Goal: Task Accomplishment & Management: Manage account settings

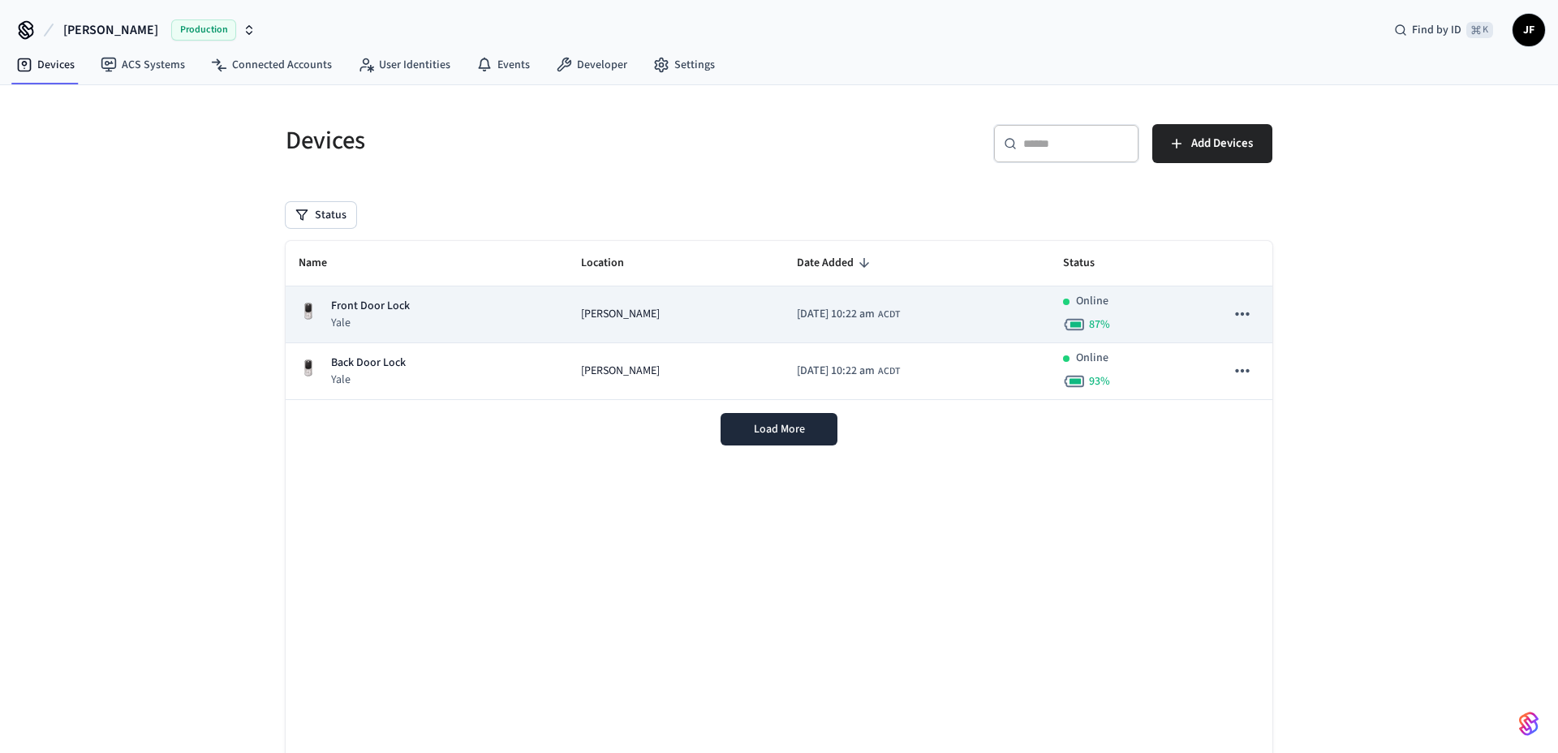
click at [455, 299] on div "Front Door Lock Yale" at bounding box center [427, 314] width 256 height 33
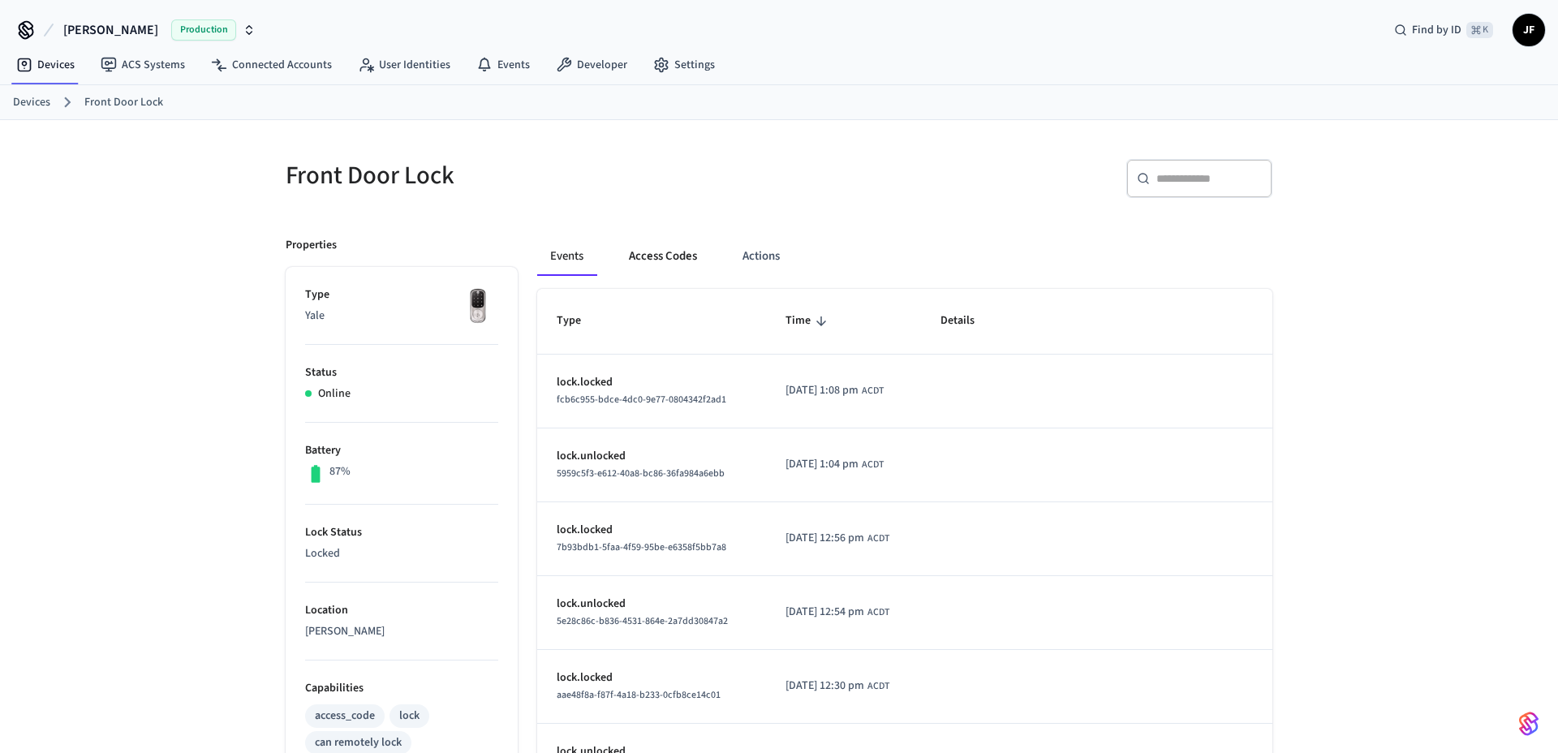
click at [673, 261] on button "Access Codes" at bounding box center [663, 256] width 94 height 39
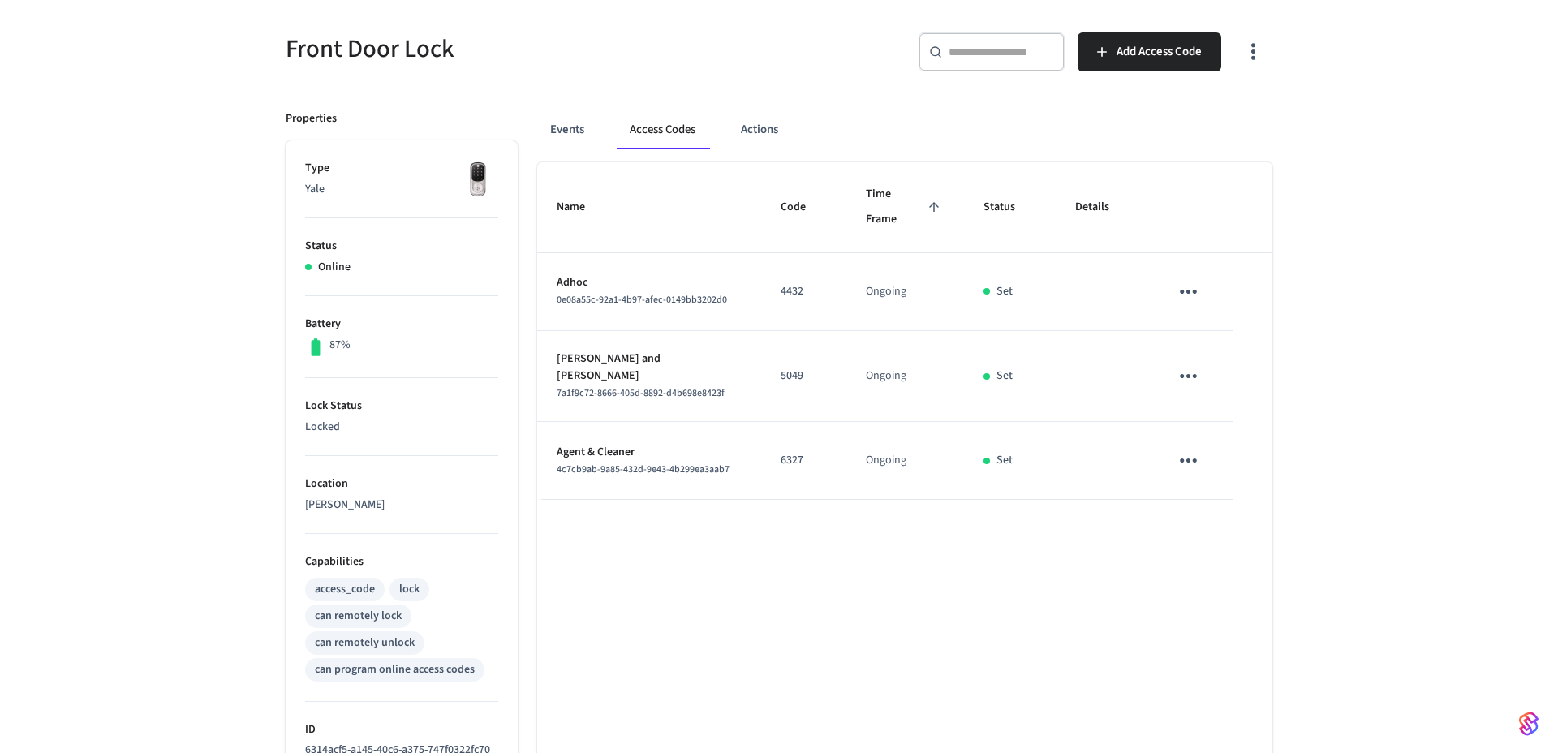
scroll to position [122, 0]
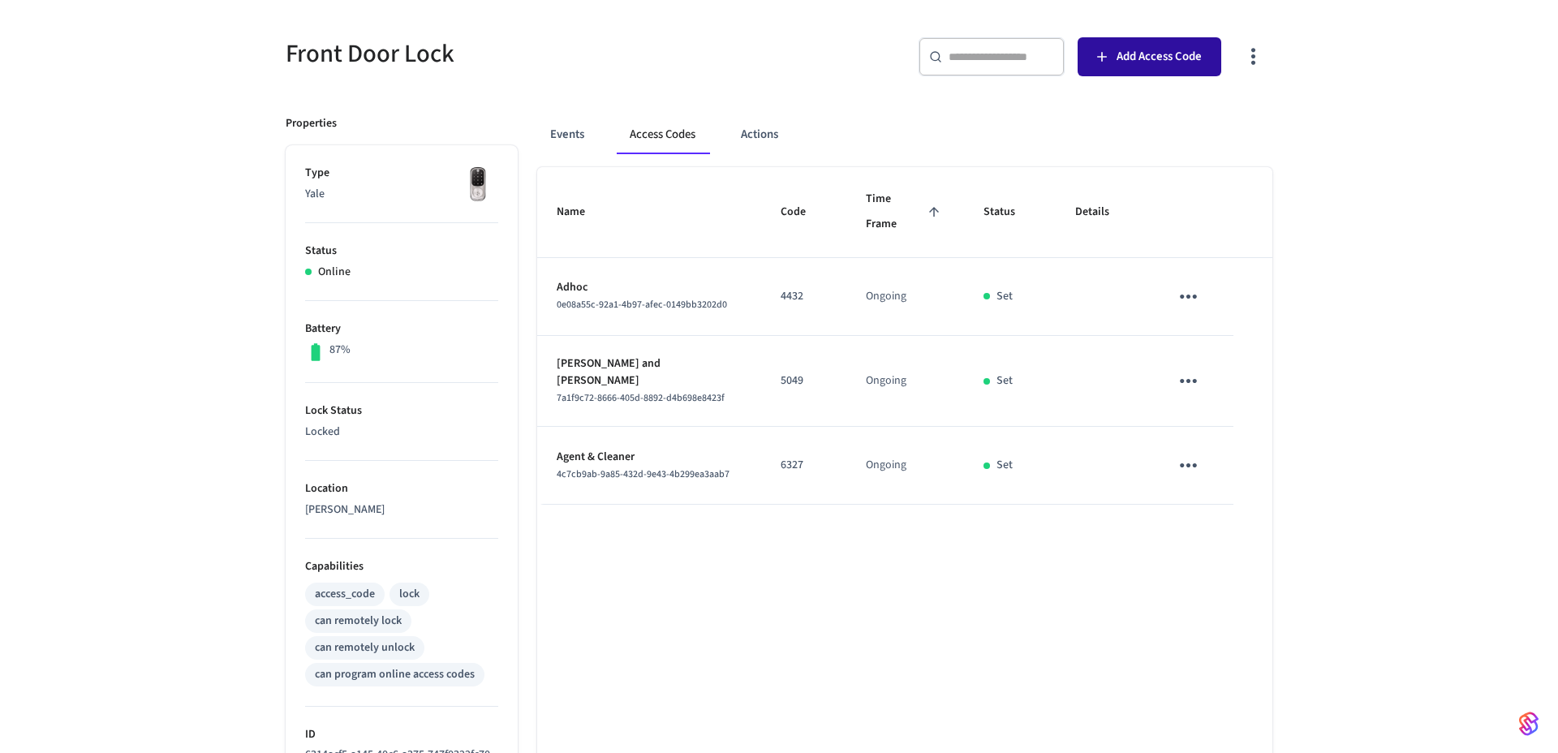
click at [1168, 54] on span "Add Access Code" at bounding box center [1158, 56] width 85 height 21
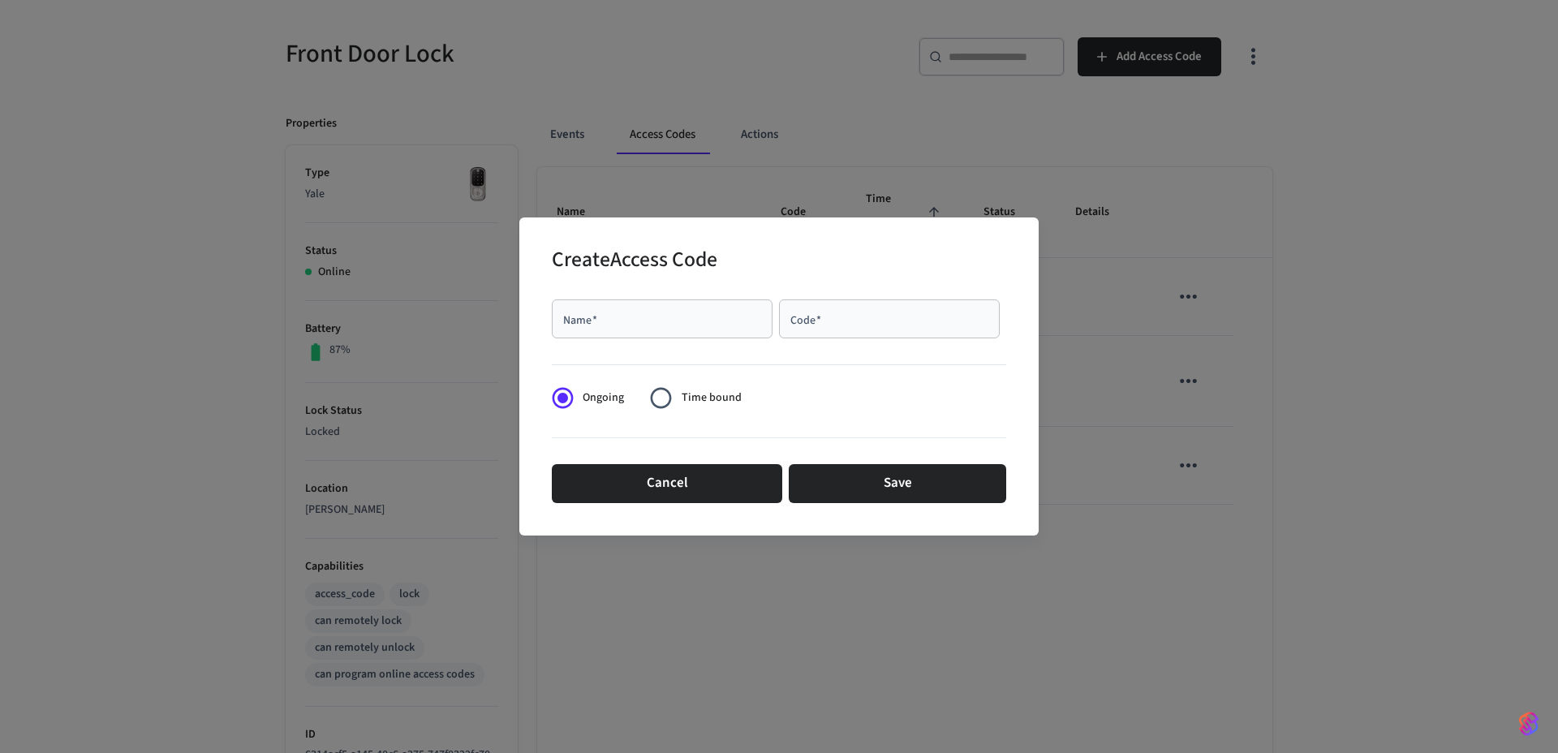
click at [668, 316] on input "Name   *" at bounding box center [661, 319] width 201 height 16
type input "****"
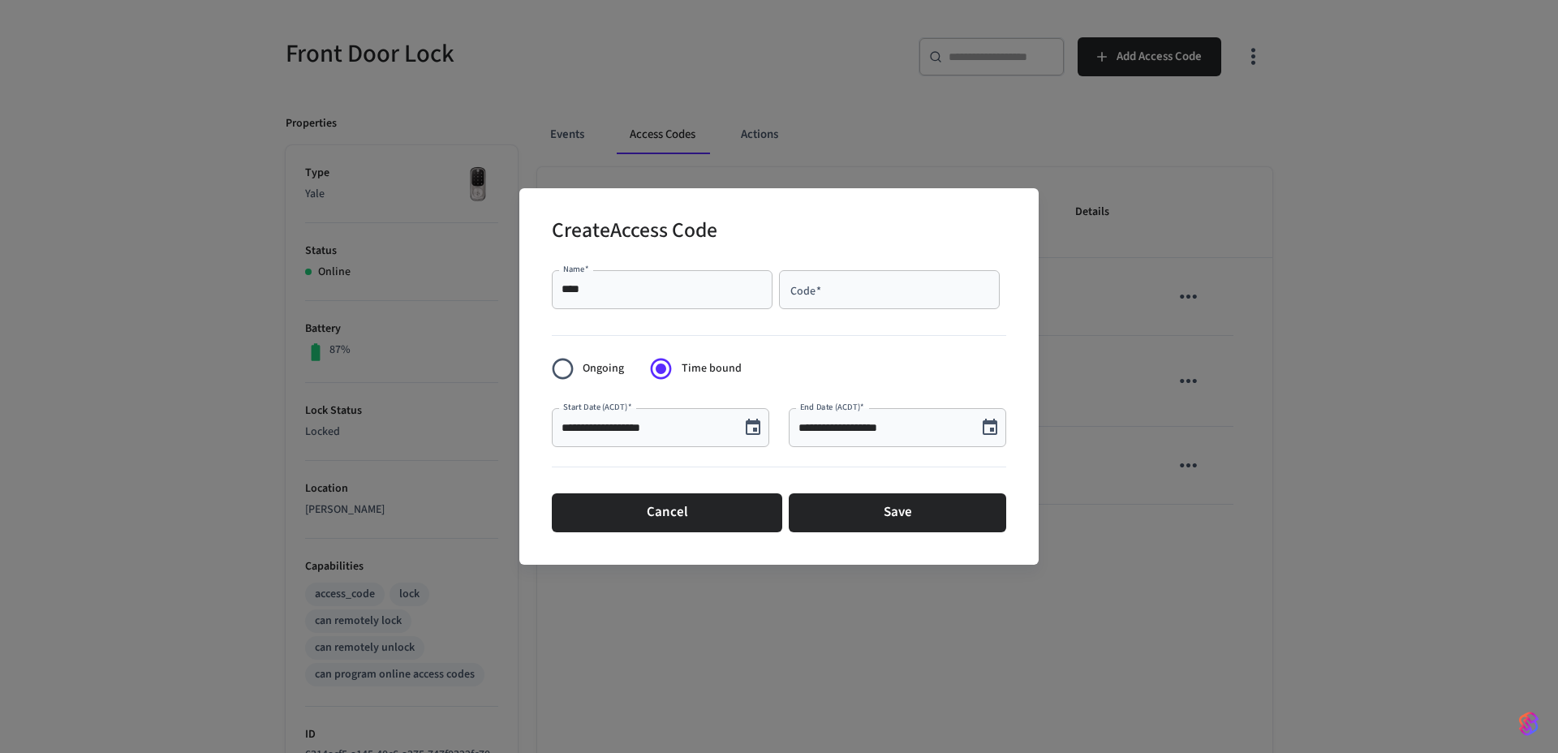
click at [758, 426] on icon "Choose date, selected date is Oct 10, 2025" at bounding box center [752, 427] width 19 height 19
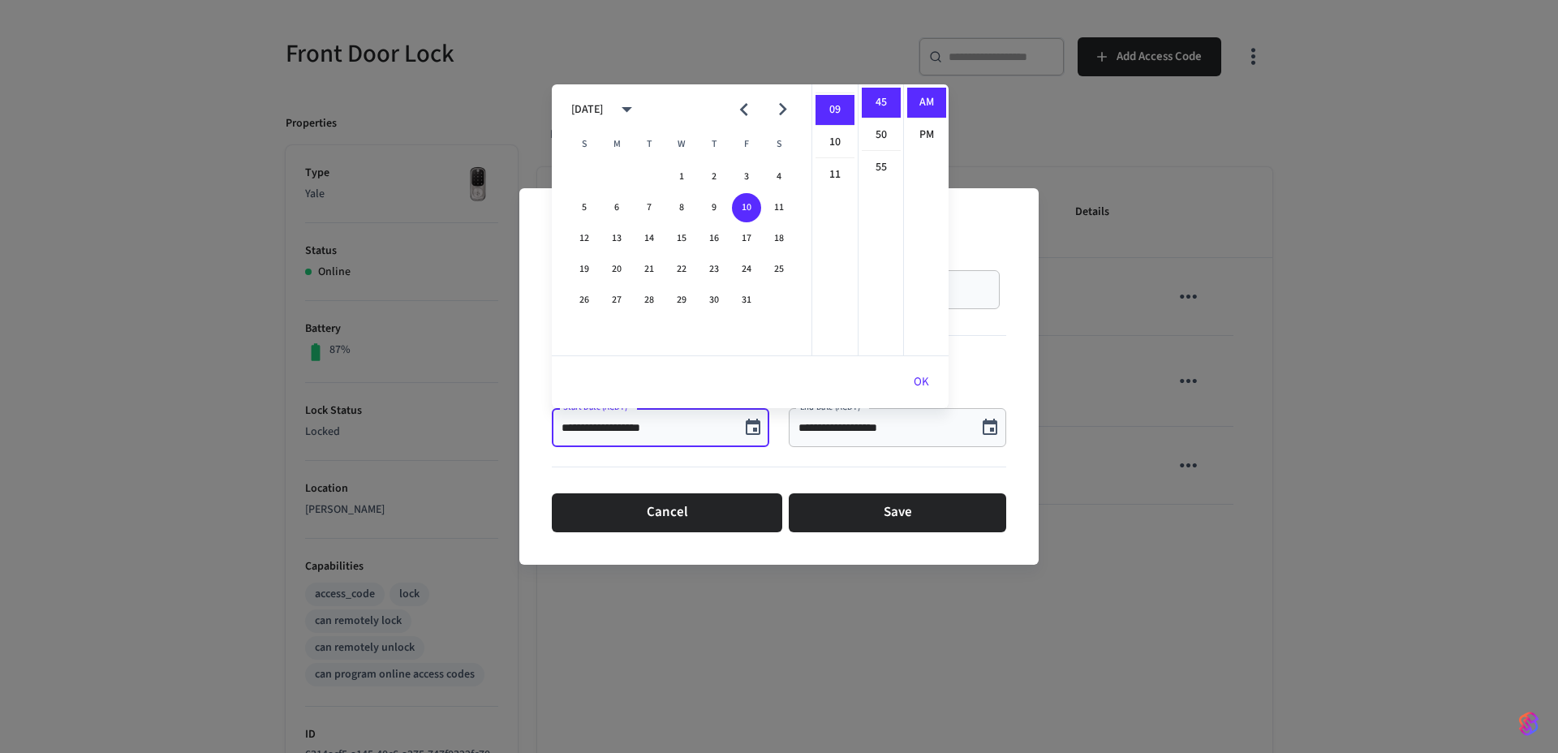
scroll to position [279, 0]
click at [830, 176] on li "11" at bounding box center [834, 180] width 39 height 30
click at [832, 145] on li "01" at bounding box center [834, 135] width 39 height 31
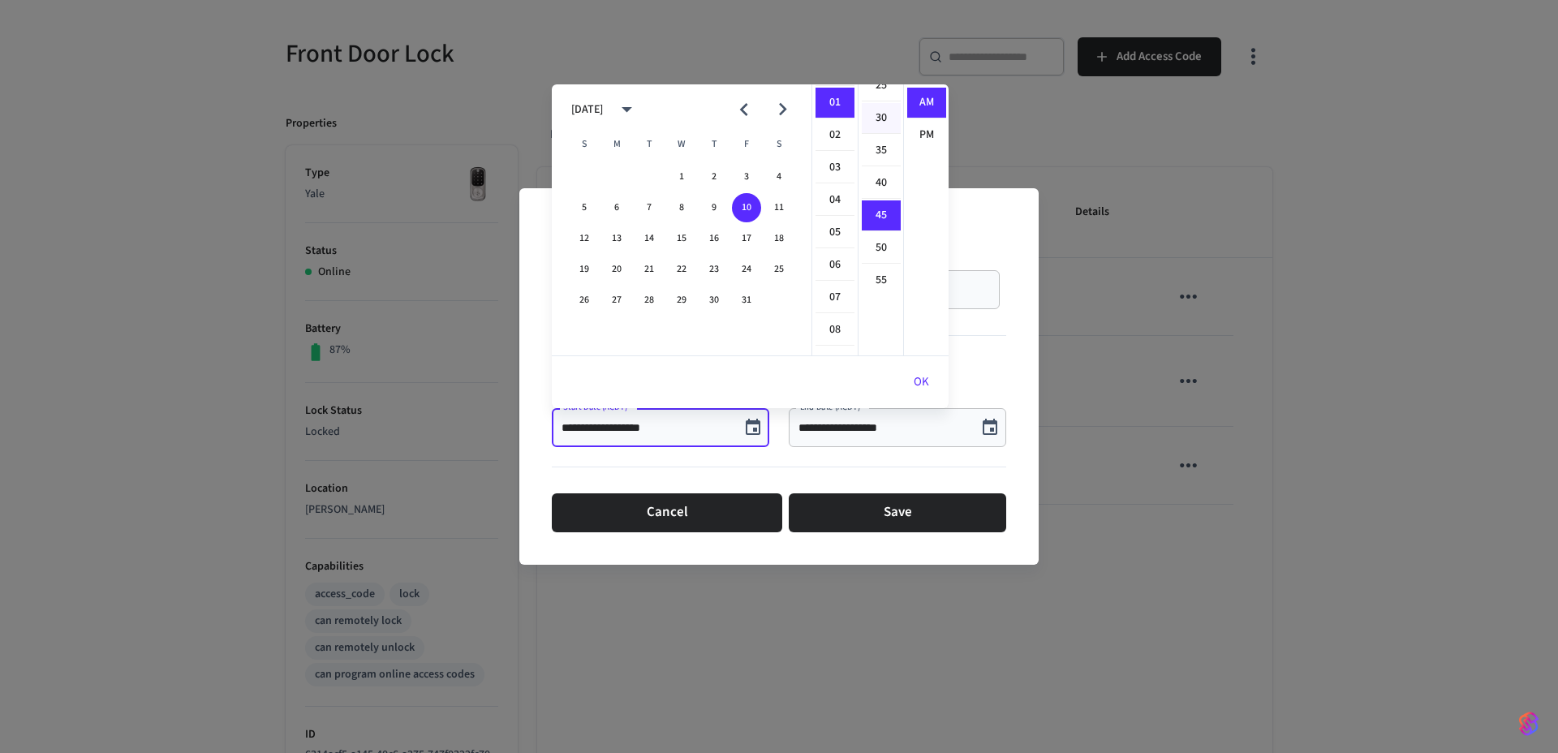
click at [881, 124] on li "30" at bounding box center [881, 118] width 39 height 31
click at [915, 135] on li "PM" at bounding box center [926, 135] width 39 height 30
type input "**********"
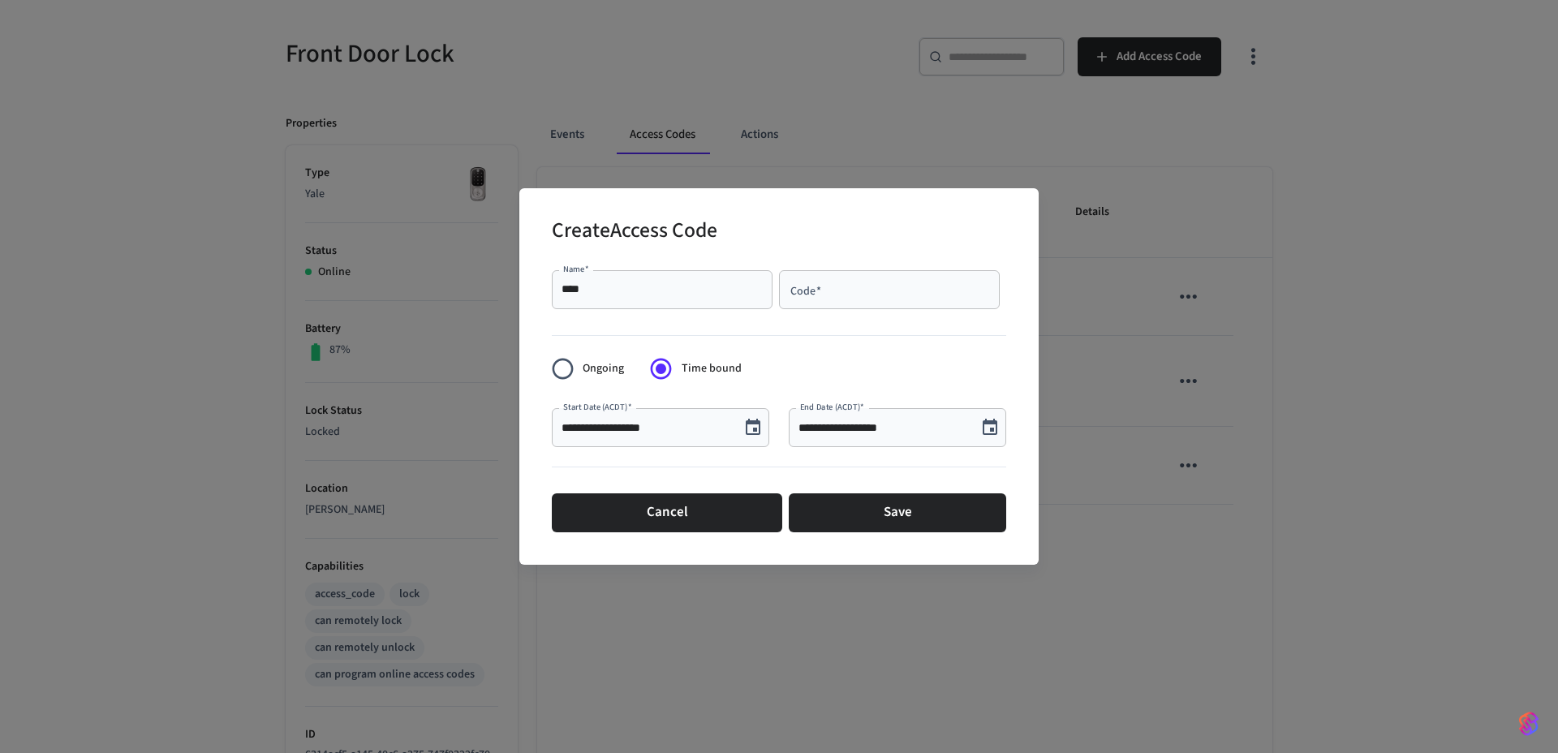
scroll to position [30, 0]
click at [990, 428] on icon "Choose date, selected date is Oct 10, 2025" at bounding box center [989, 427] width 19 height 19
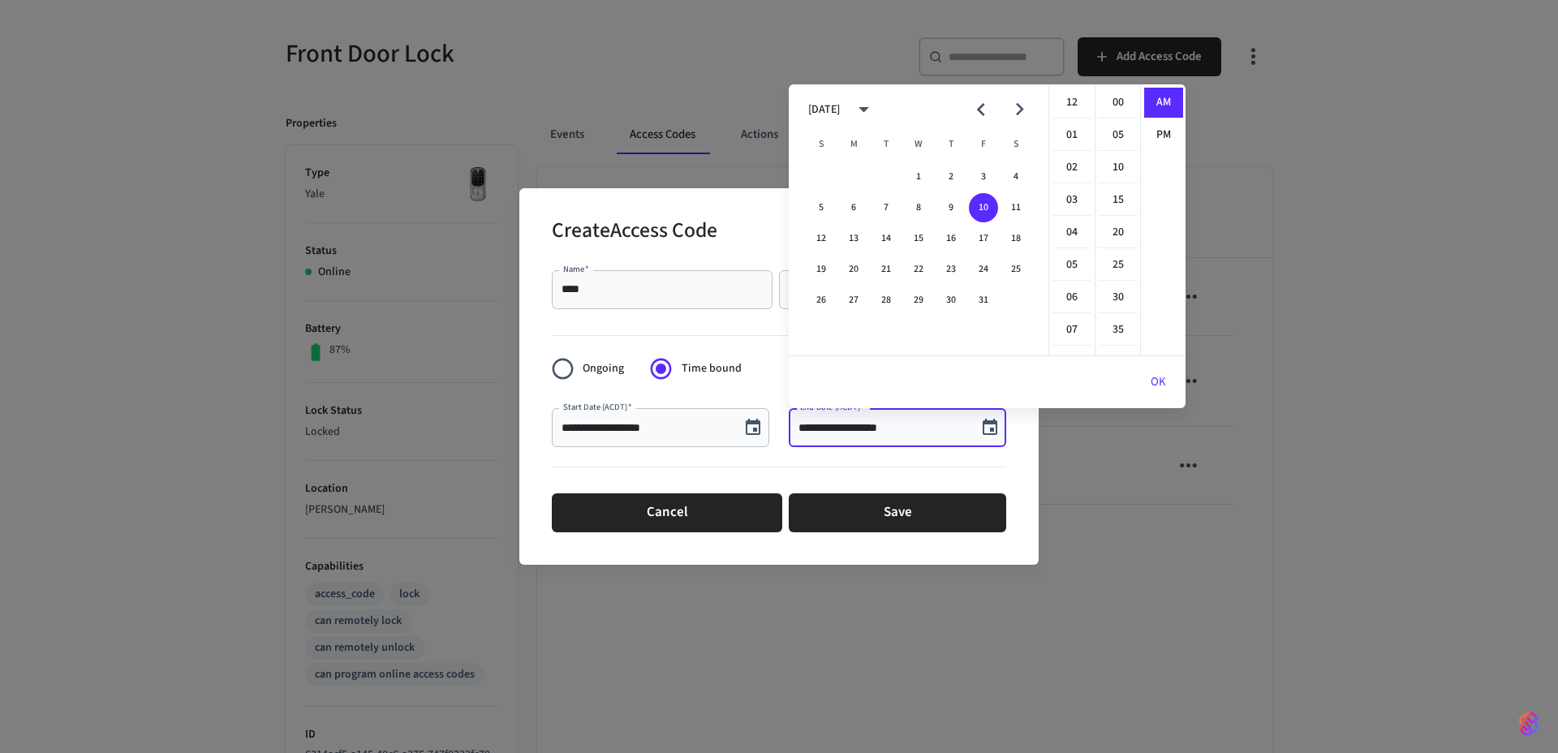
scroll to position [292, 0]
click at [821, 239] on button "12" at bounding box center [820, 238] width 29 height 29
click at [1068, 166] on li "11" at bounding box center [1071, 168] width 39 height 30
click at [1114, 105] on li "00" at bounding box center [1117, 103] width 39 height 31
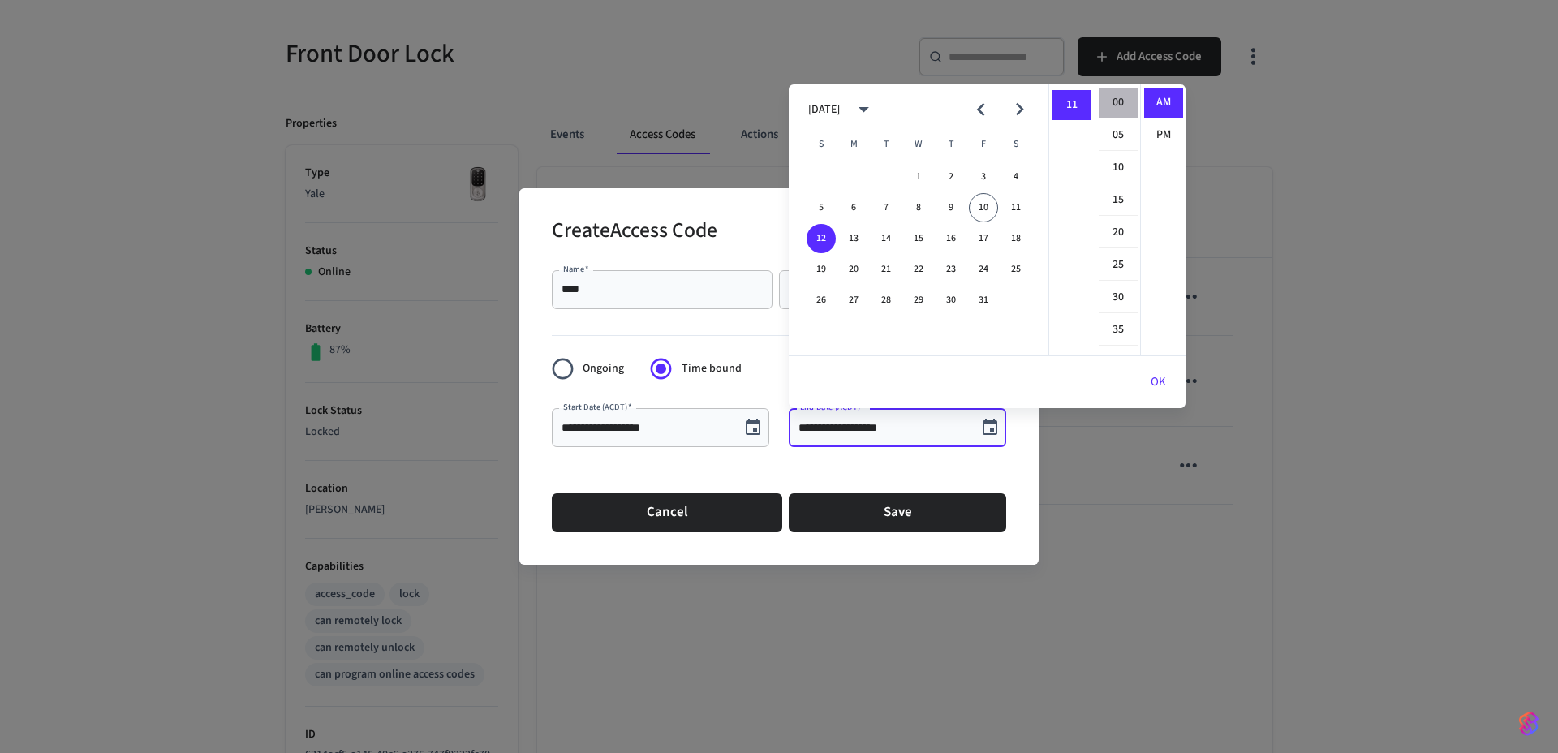
type input "**********"
click at [1158, 103] on li "AM" at bounding box center [1163, 103] width 39 height 31
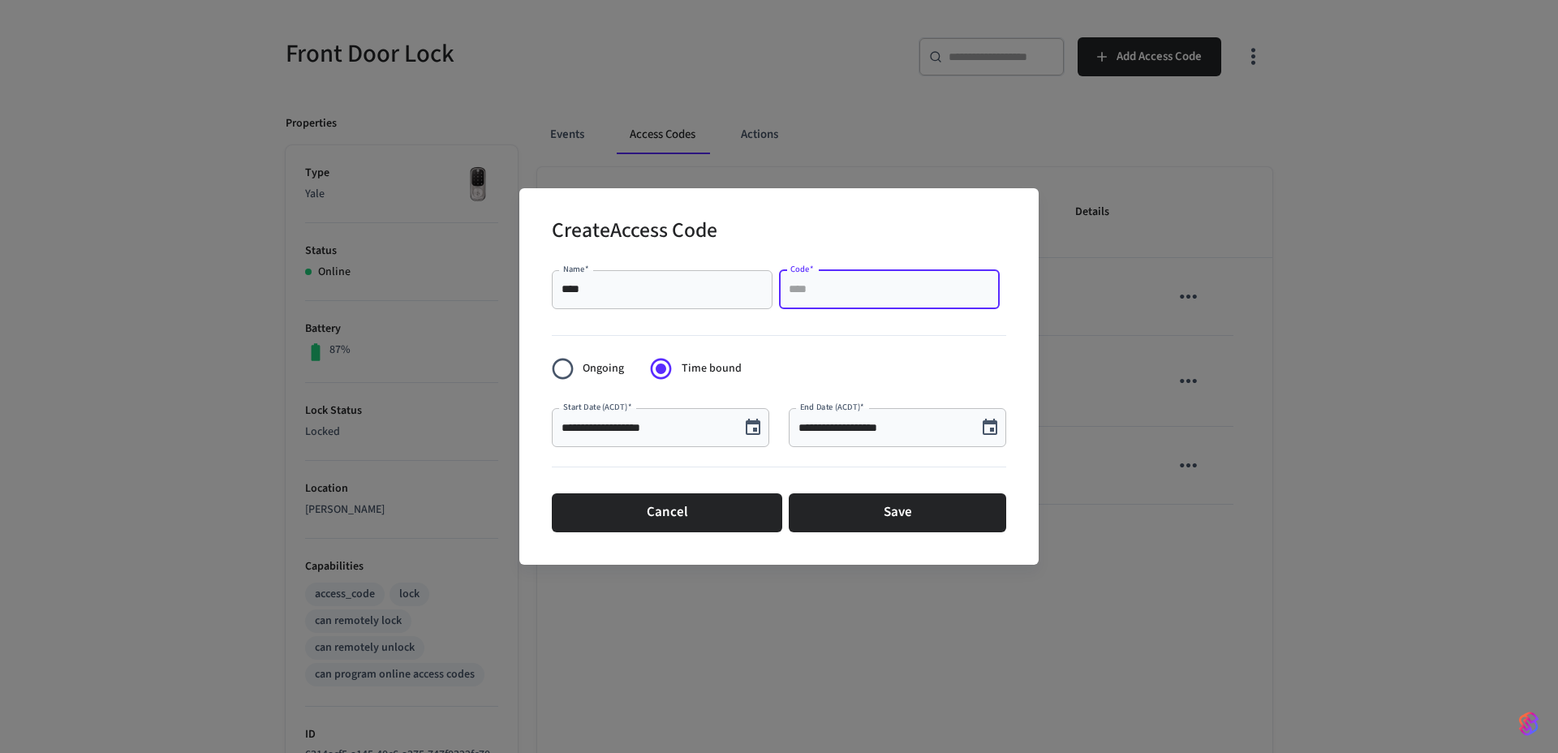
click at [877, 292] on input "Code   *" at bounding box center [889, 289] width 201 height 16
type input "****"
click at [864, 355] on form "**********" at bounding box center [779, 401] width 454 height 275
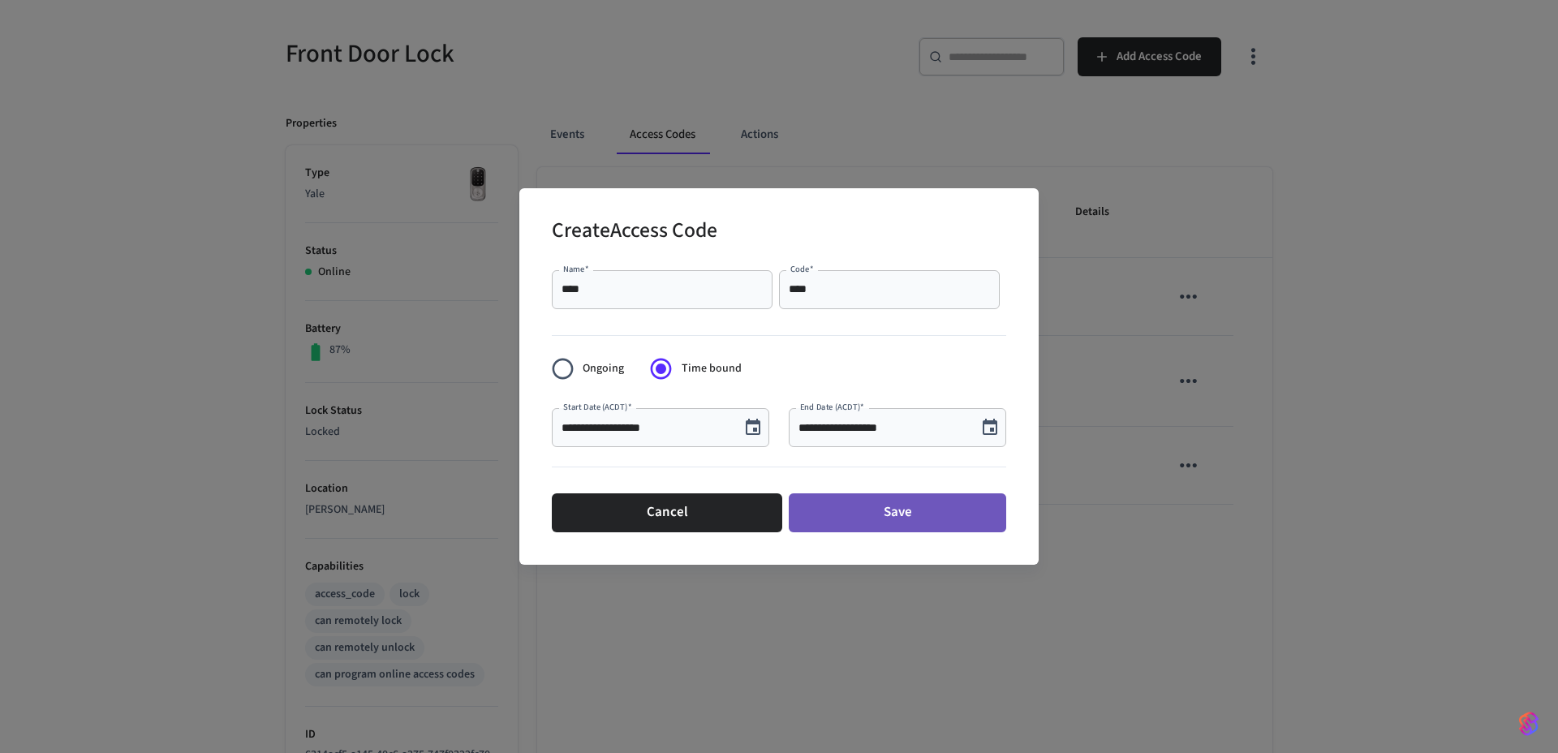
drag, startPoint x: 911, startPoint y: 523, endPoint x: 935, endPoint y: 522, distance: 23.5
click at [911, 523] on button "Save" at bounding box center [897, 512] width 217 height 39
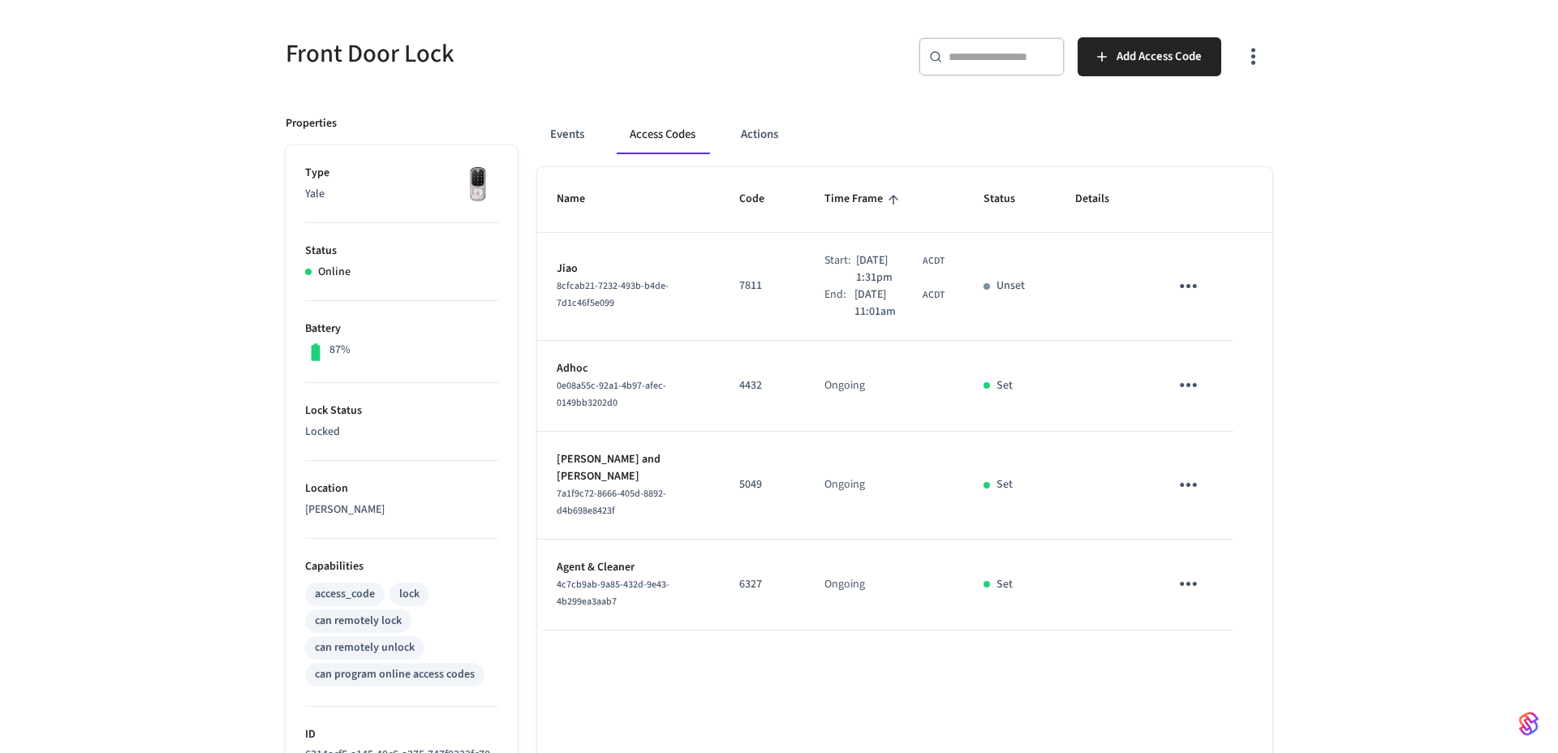
click at [1197, 283] on icon "sticky table" at bounding box center [1187, 285] width 25 height 25
click at [152, 201] on div at bounding box center [779, 376] width 1558 height 753
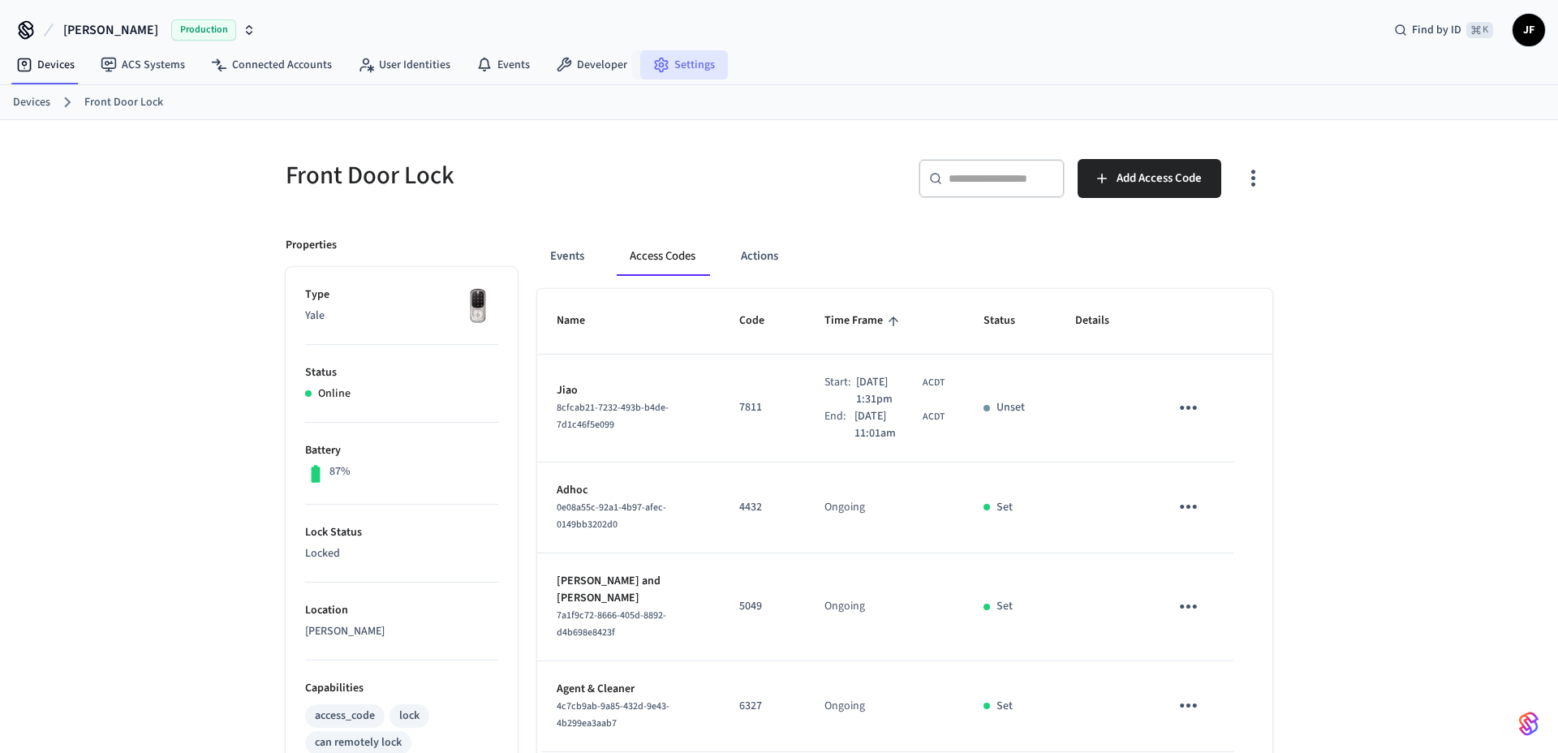
click at [664, 67] on link "Settings" at bounding box center [684, 64] width 88 height 29
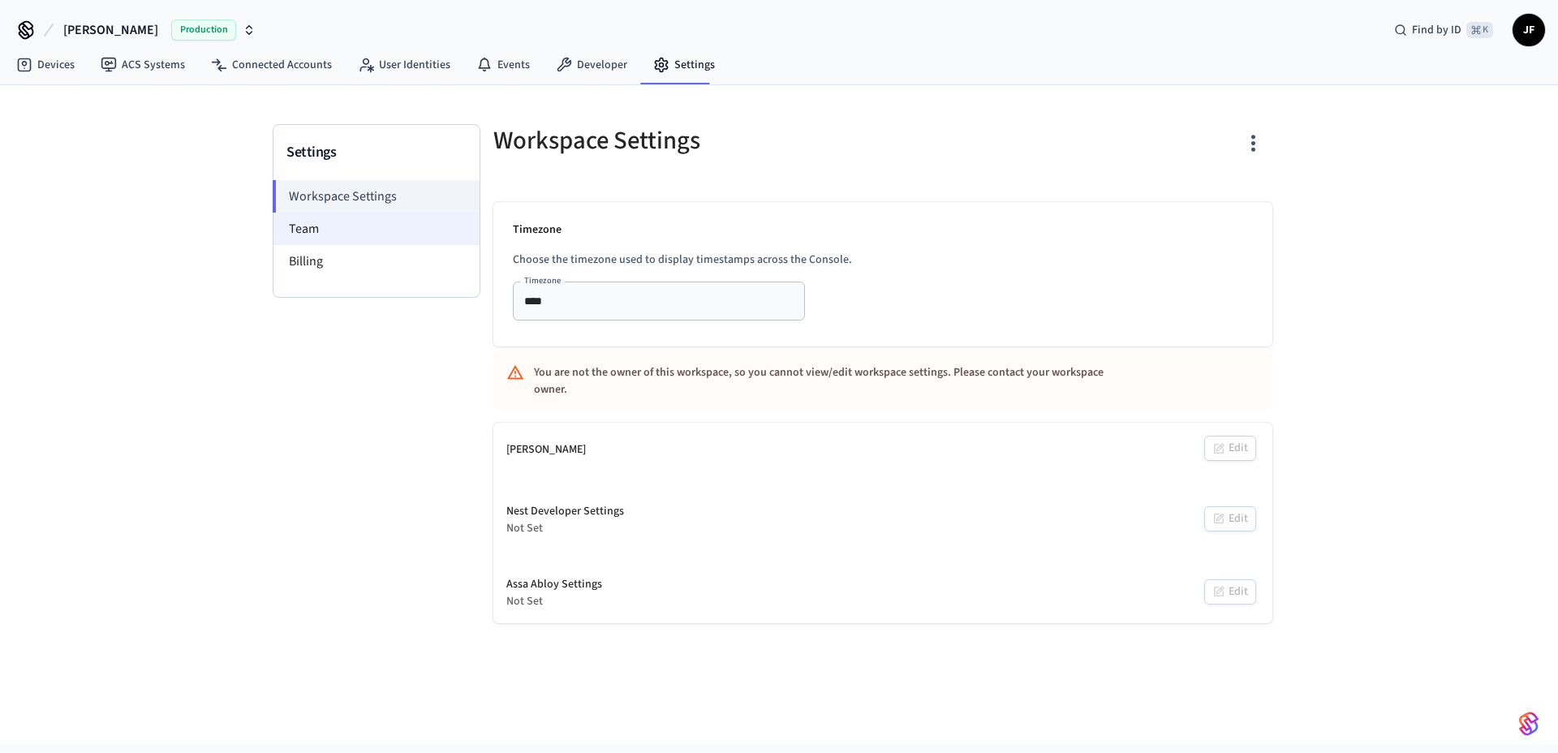
click at [330, 226] on li "Team" at bounding box center [376, 229] width 206 height 32
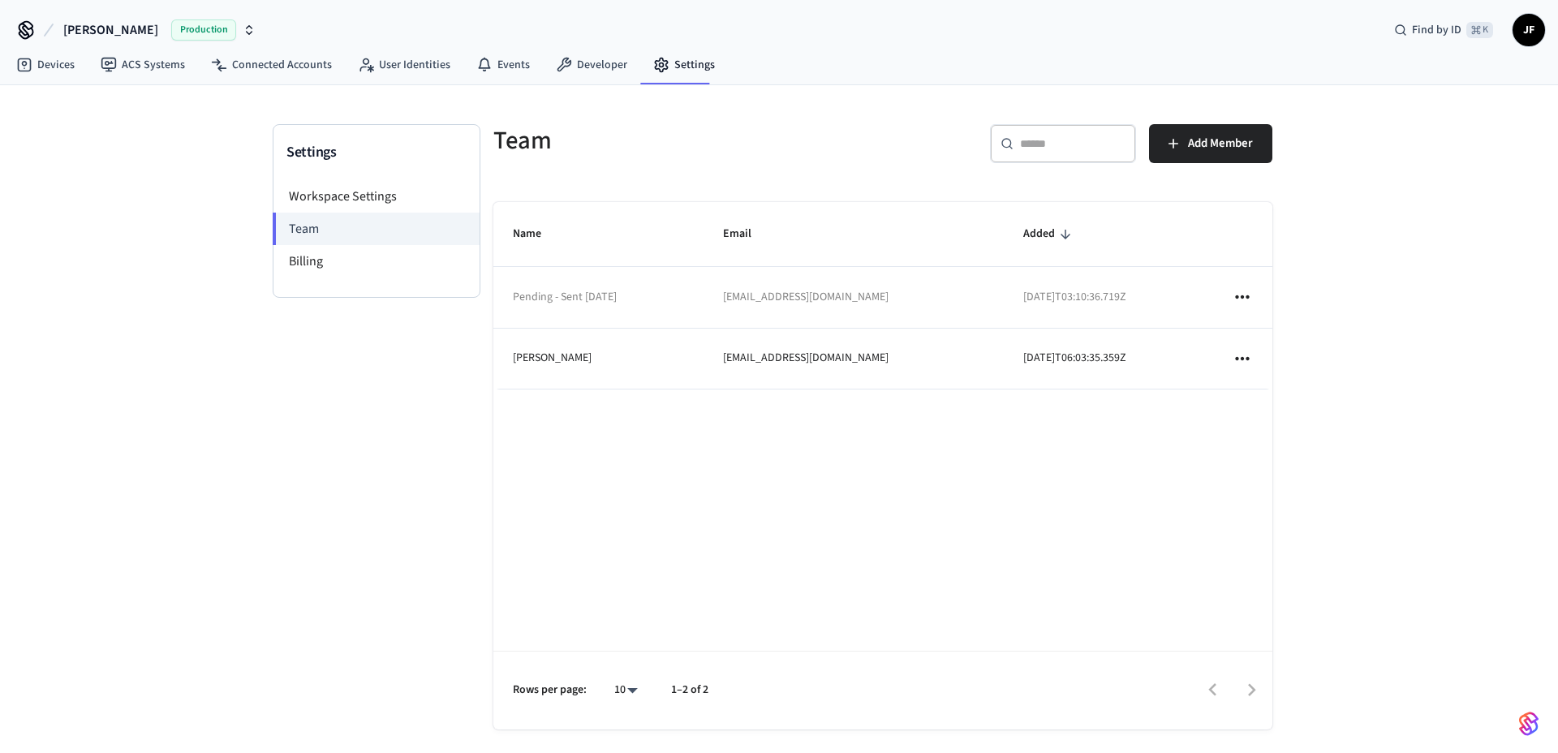
click at [1244, 298] on icon "sticky table" at bounding box center [1241, 296] width 21 height 21
drag, startPoint x: 1276, startPoint y: 345, endPoint x: 1266, endPoint y: 344, distance: 9.8
click at [1276, 345] on li "Resend Invite" at bounding box center [1300, 343] width 112 height 44
click at [346, 264] on li "Billing" at bounding box center [376, 261] width 206 height 32
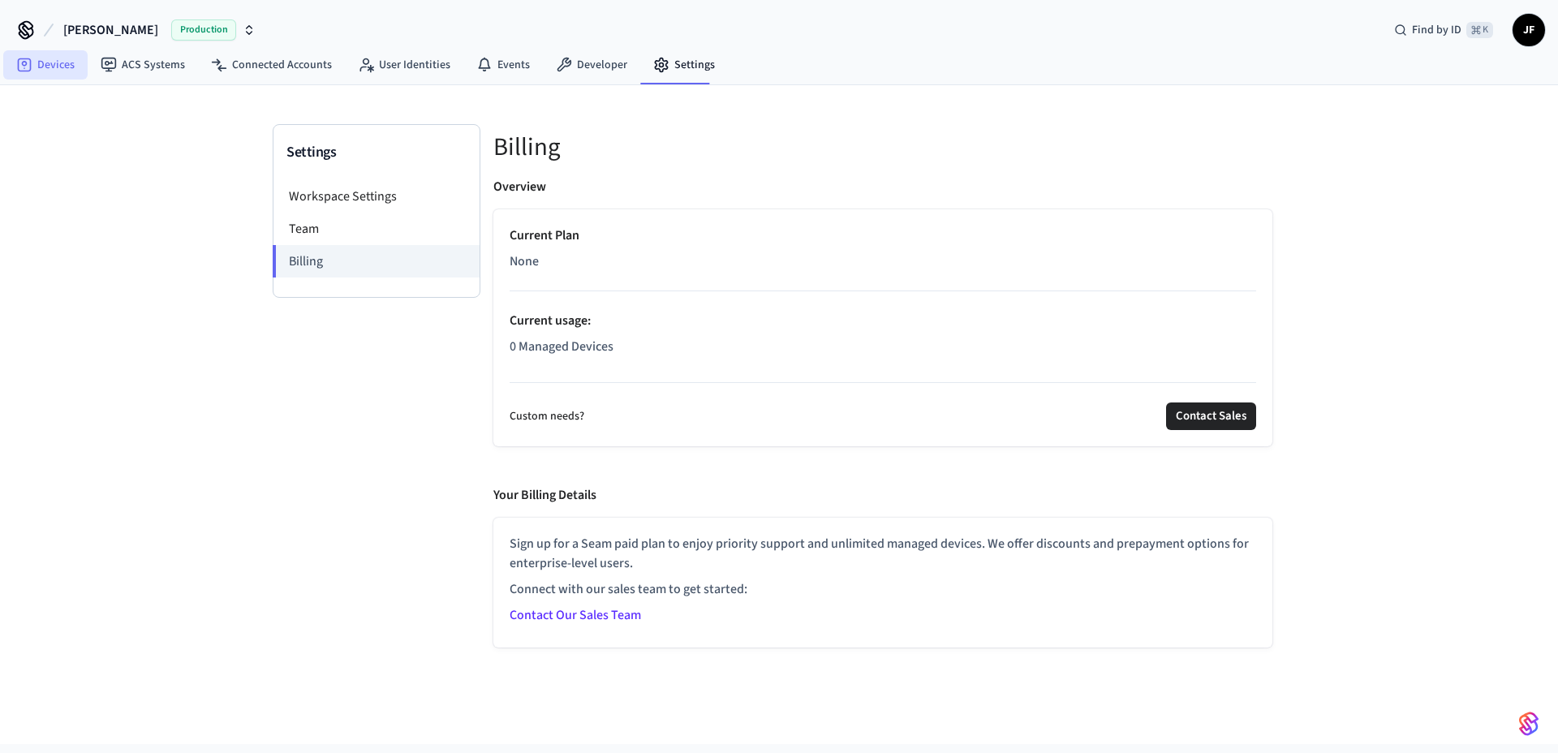
click at [11, 59] on link "Devices" at bounding box center [45, 64] width 84 height 29
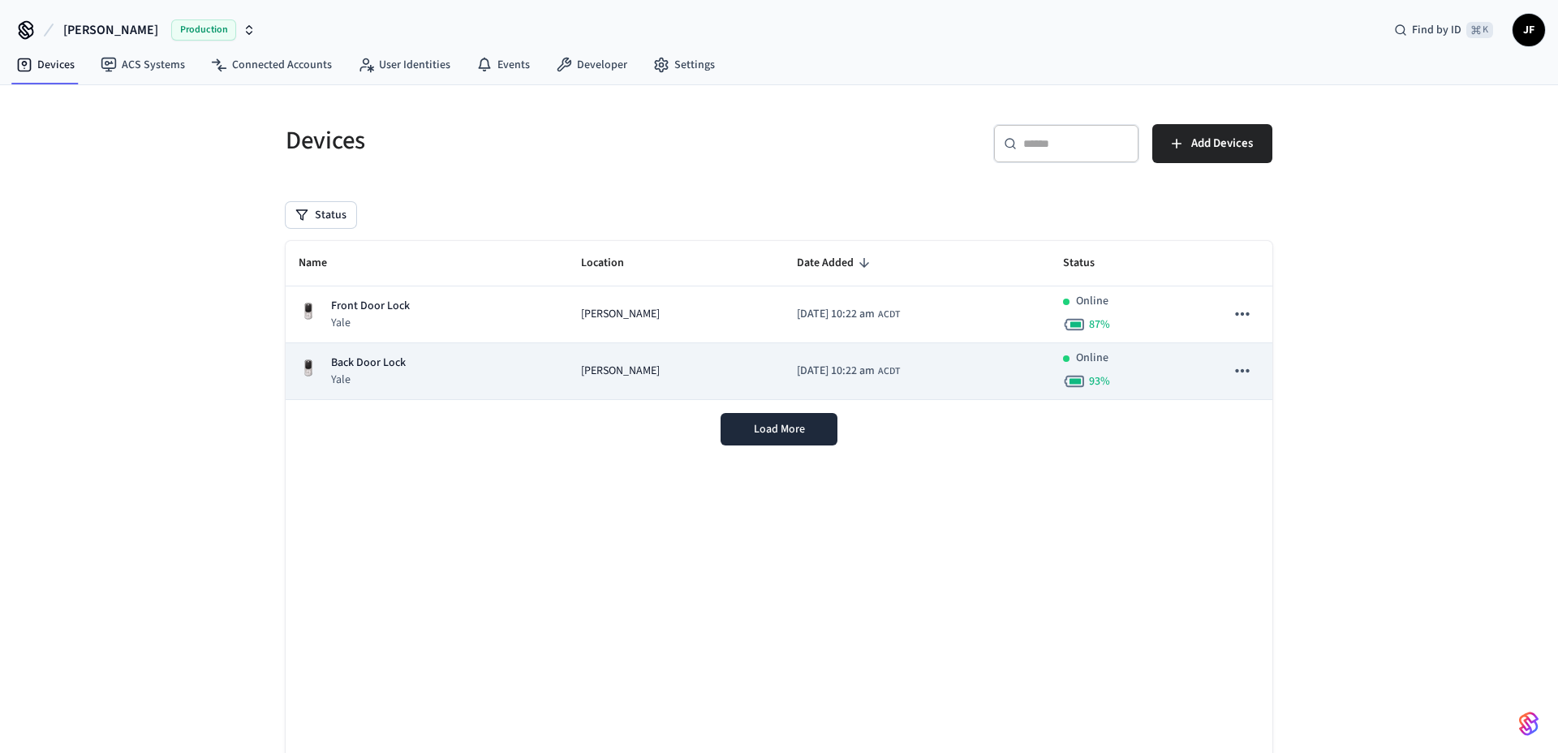
click at [475, 364] on div "Back Door Lock Yale" at bounding box center [427, 371] width 256 height 33
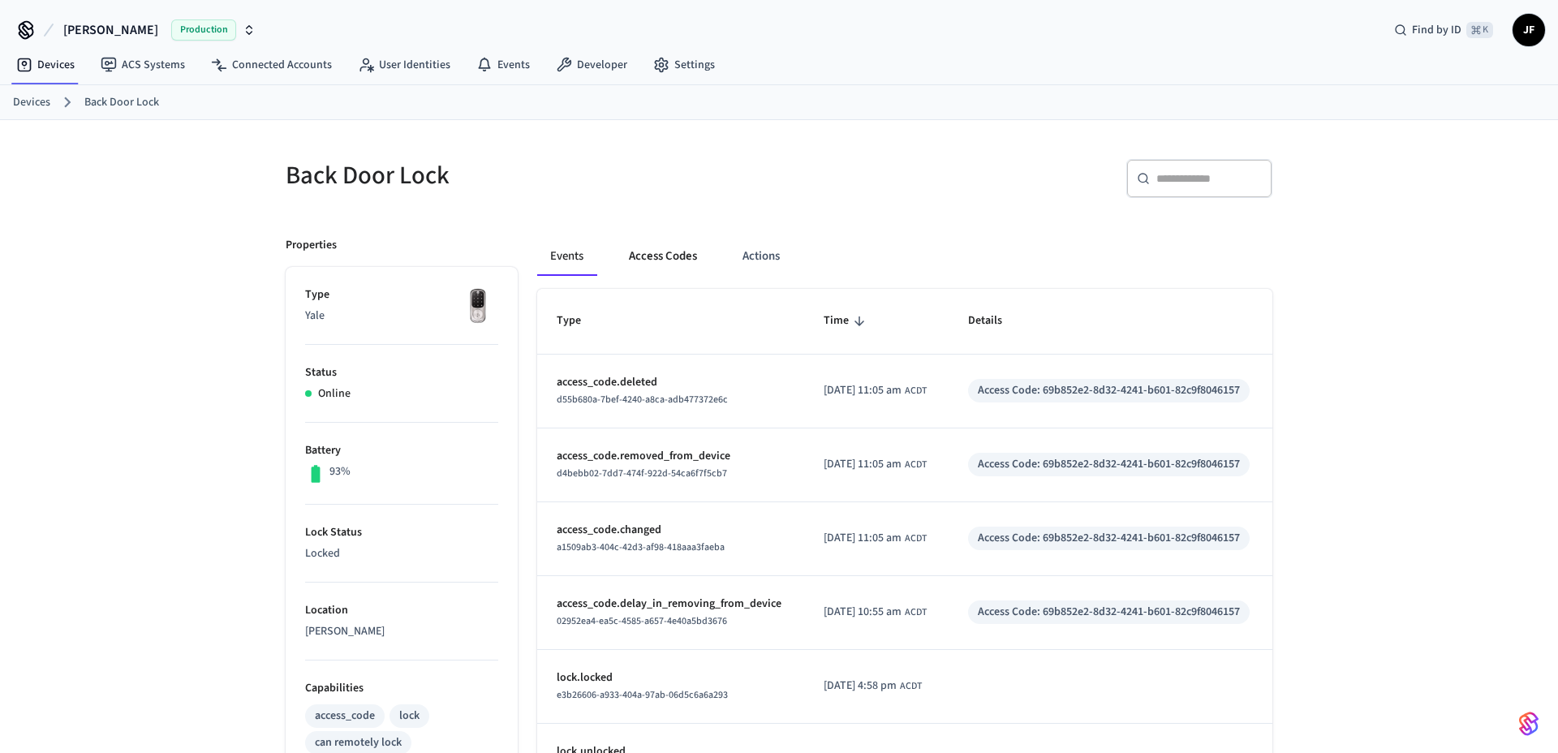
click at [682, 253] on button "Access Codes" at bounding box center [663, 256] width 94 height 39
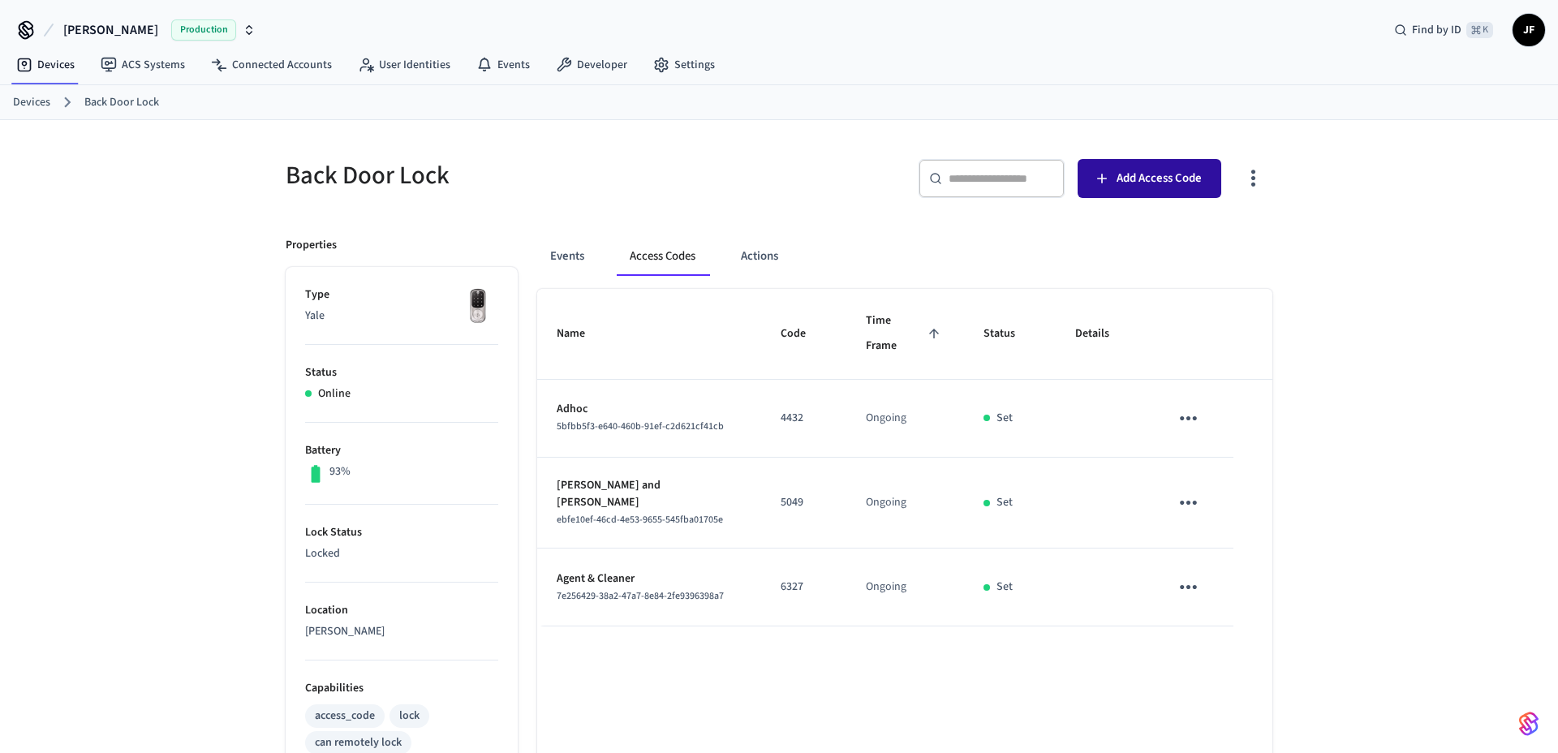
click at [1142, 177] on span "Add Access Code" at bounding box center [1158, 178] width 85 height 21
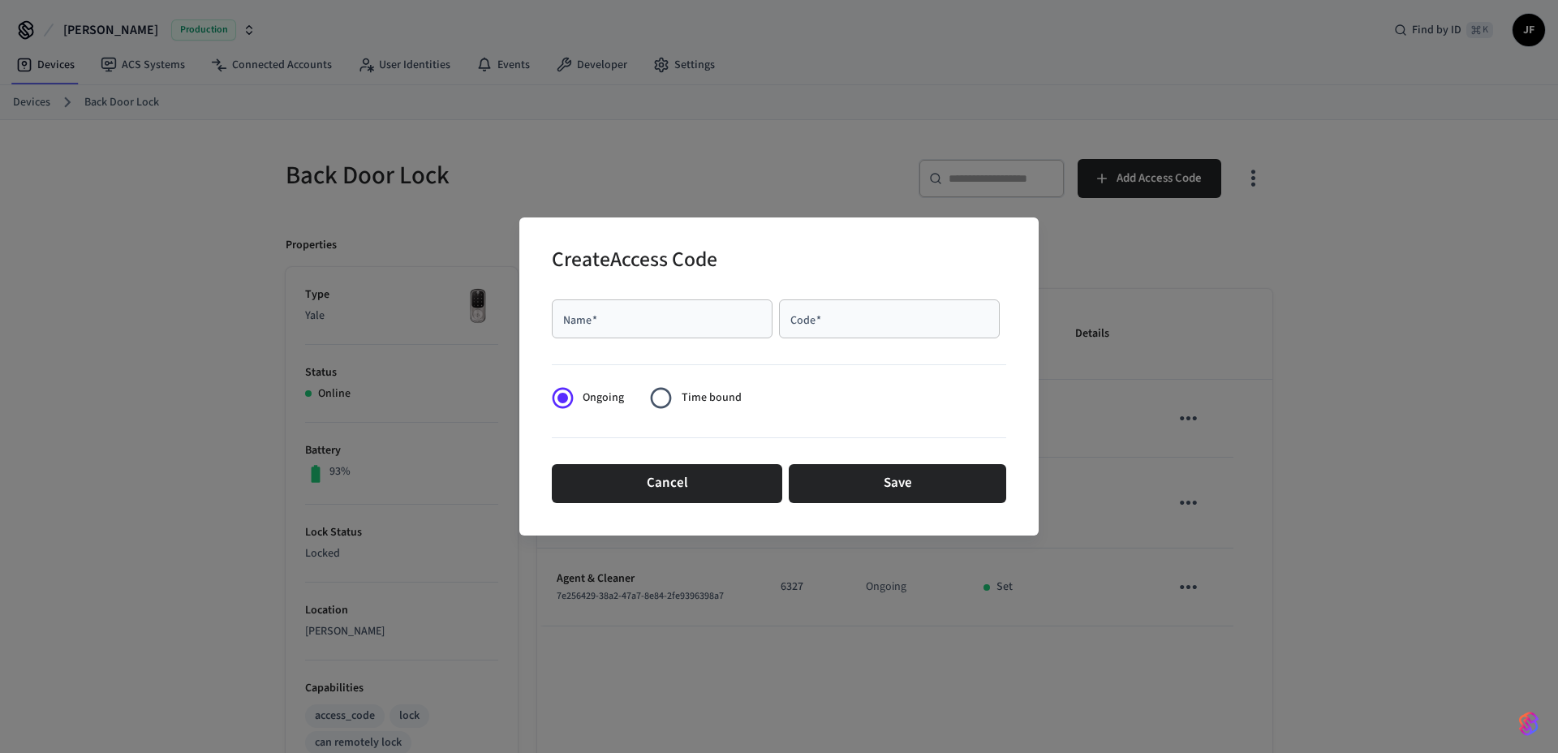
click at [694, 320] on input "Name   *" at bounding box center [661, 319] width 201 height 16
type input "****"
type input "*"
type input "****"
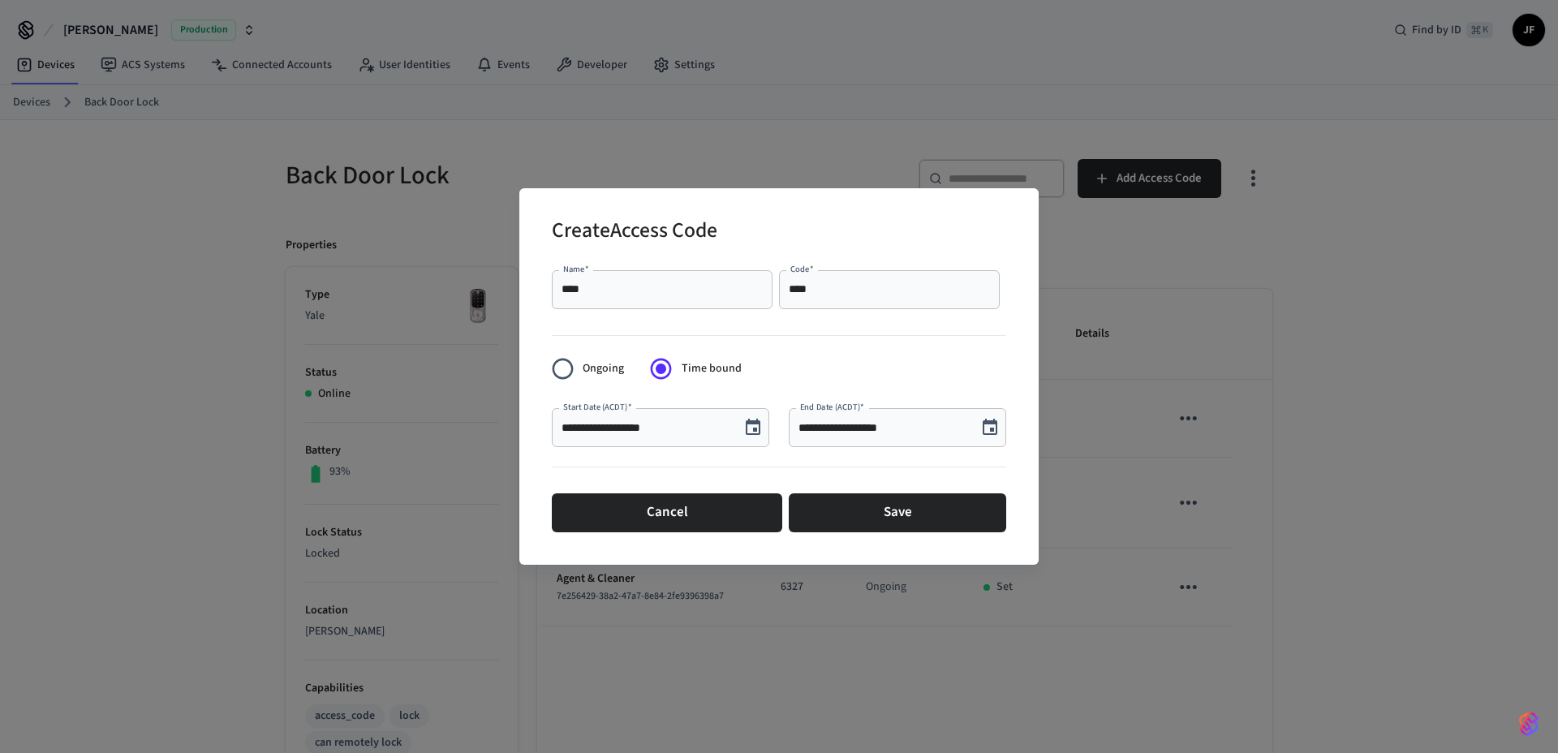
click at [751, 429] on icon "Choose date, selected date is Oct 10, 2025" at bounding box center [752, 427] width 19 height 19
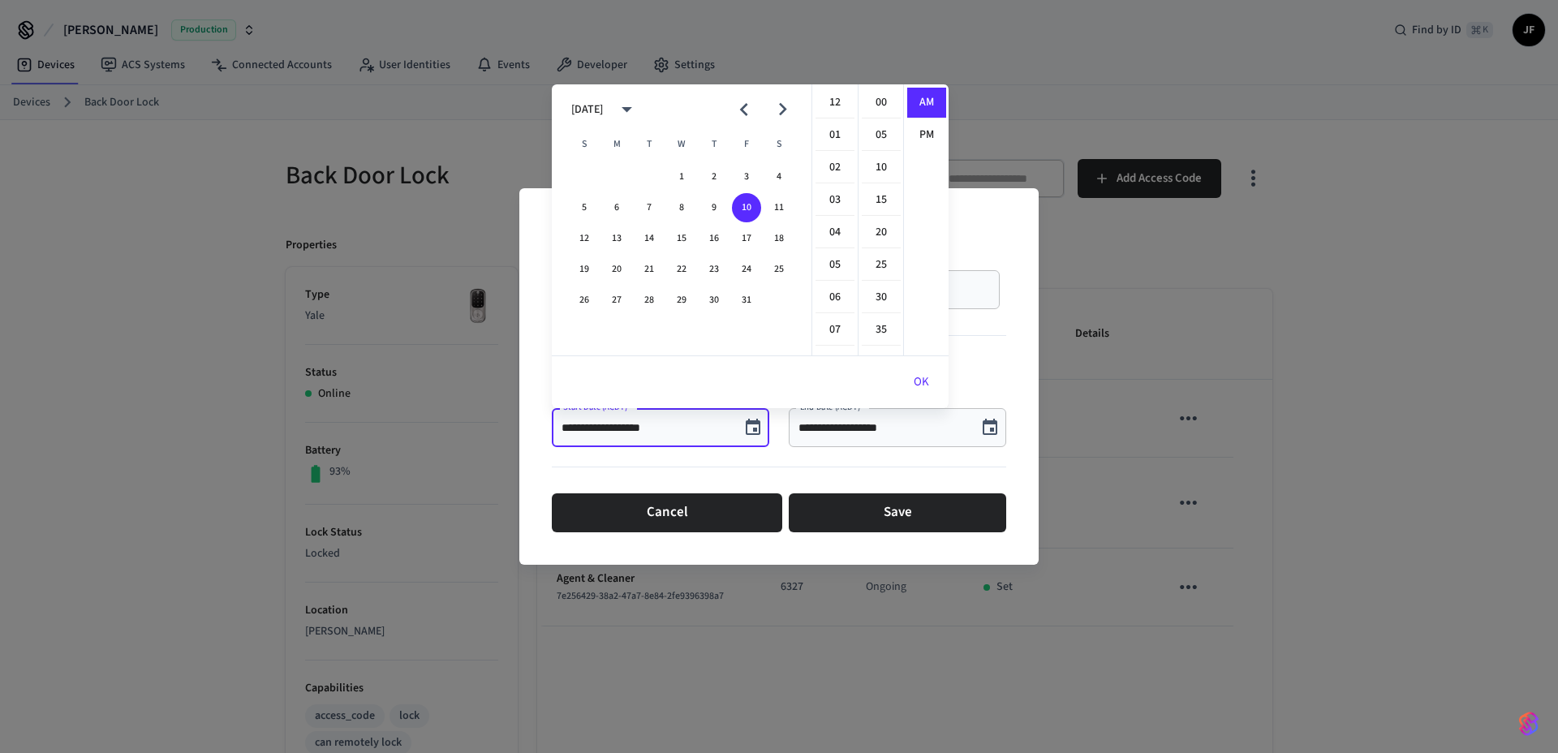
scroll to position [292, 0]
click at [831, 132] on li "01" at bounding box center [834, 133] width 39 height 31
click at [882, 290] on li "30" at bounding box center [881, 297] width 39 height 31
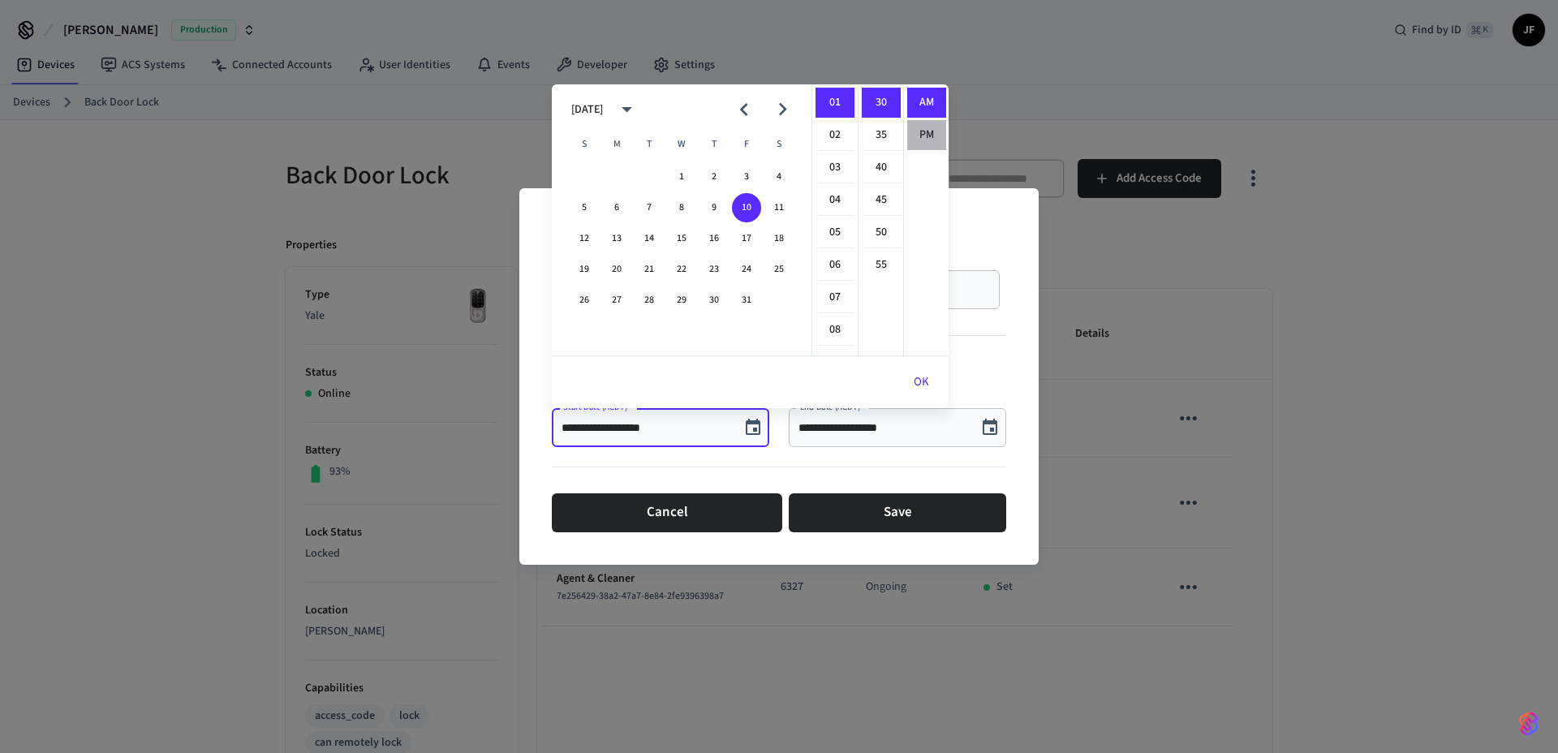
click at [922, 130] on li "PM" at bounding box center [926, 135] width 39 height 30
type input "**********"
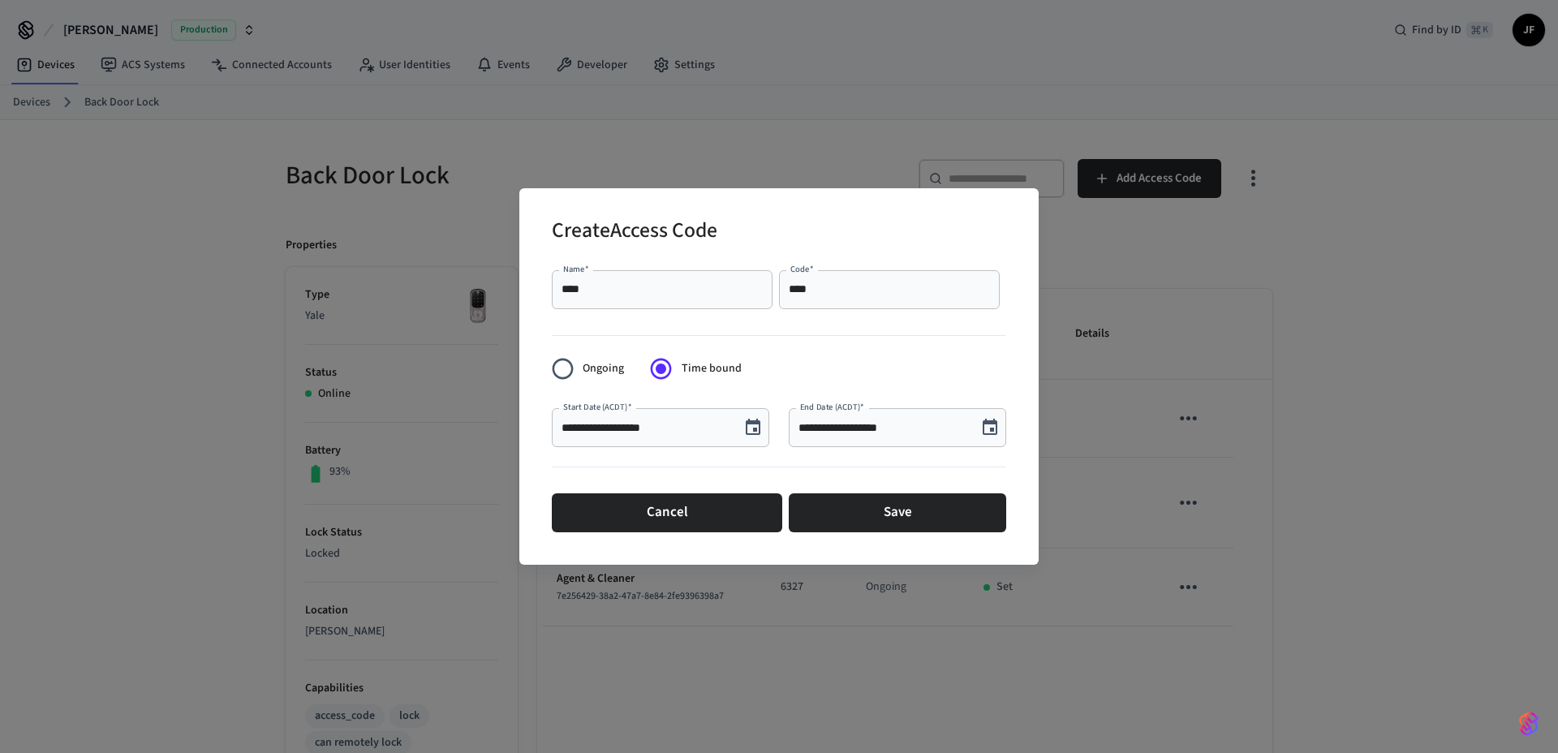
scroll to position [30, 0]
click at [998, 429] on icon "Choose date, selected date is Oct 10, 2025" at bounding box center [989, 427] width 19 height 19
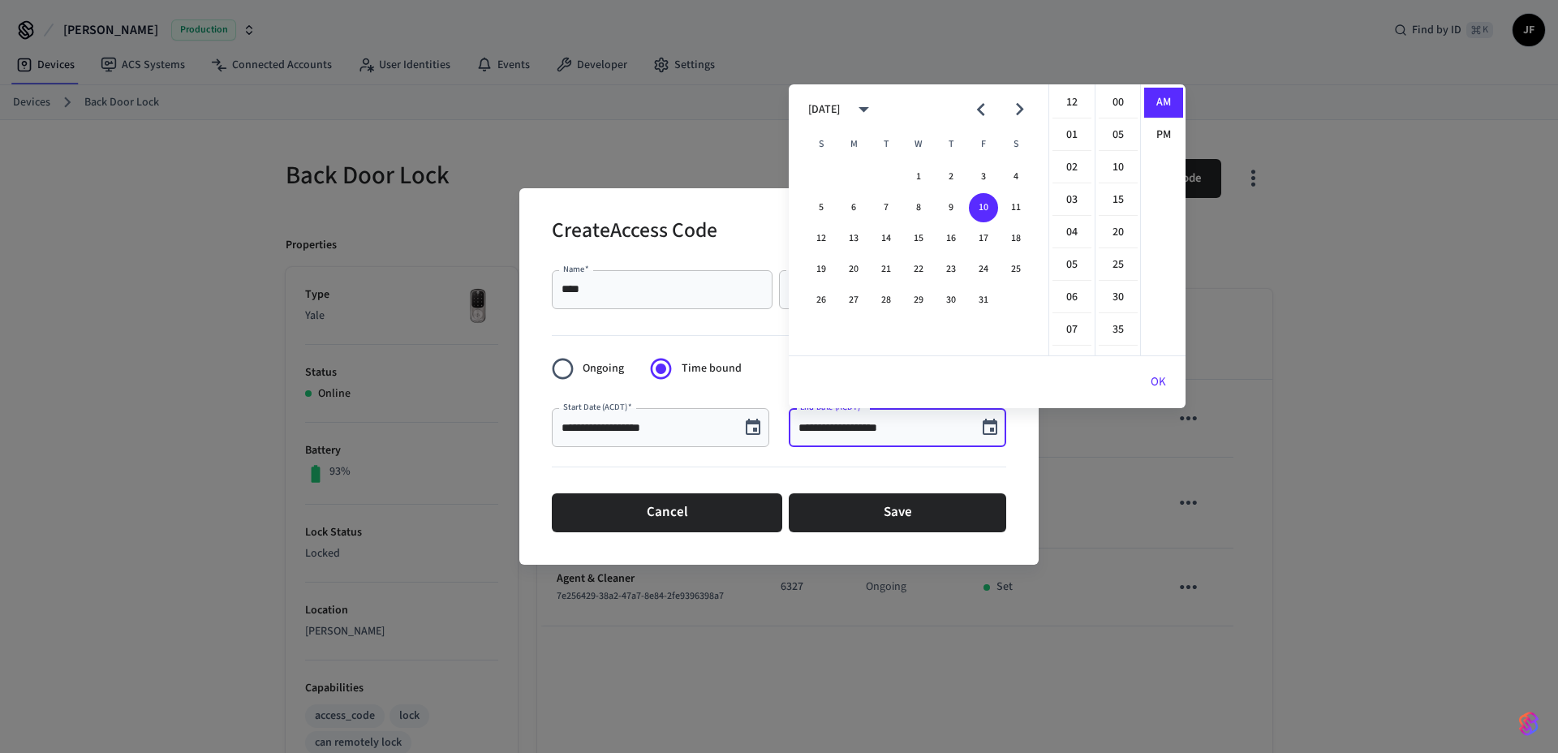
scroll to position [292, 0]
click at [823, 233] on button "12" at bounding box center [820, 238] width 29 height 29
click at [1078, 165] on li "11" at bounding box center [1071, 168] width 39 height 30
click at [1119, 105] on li "00" at bounding box center [1117, 103] width 39 height 31
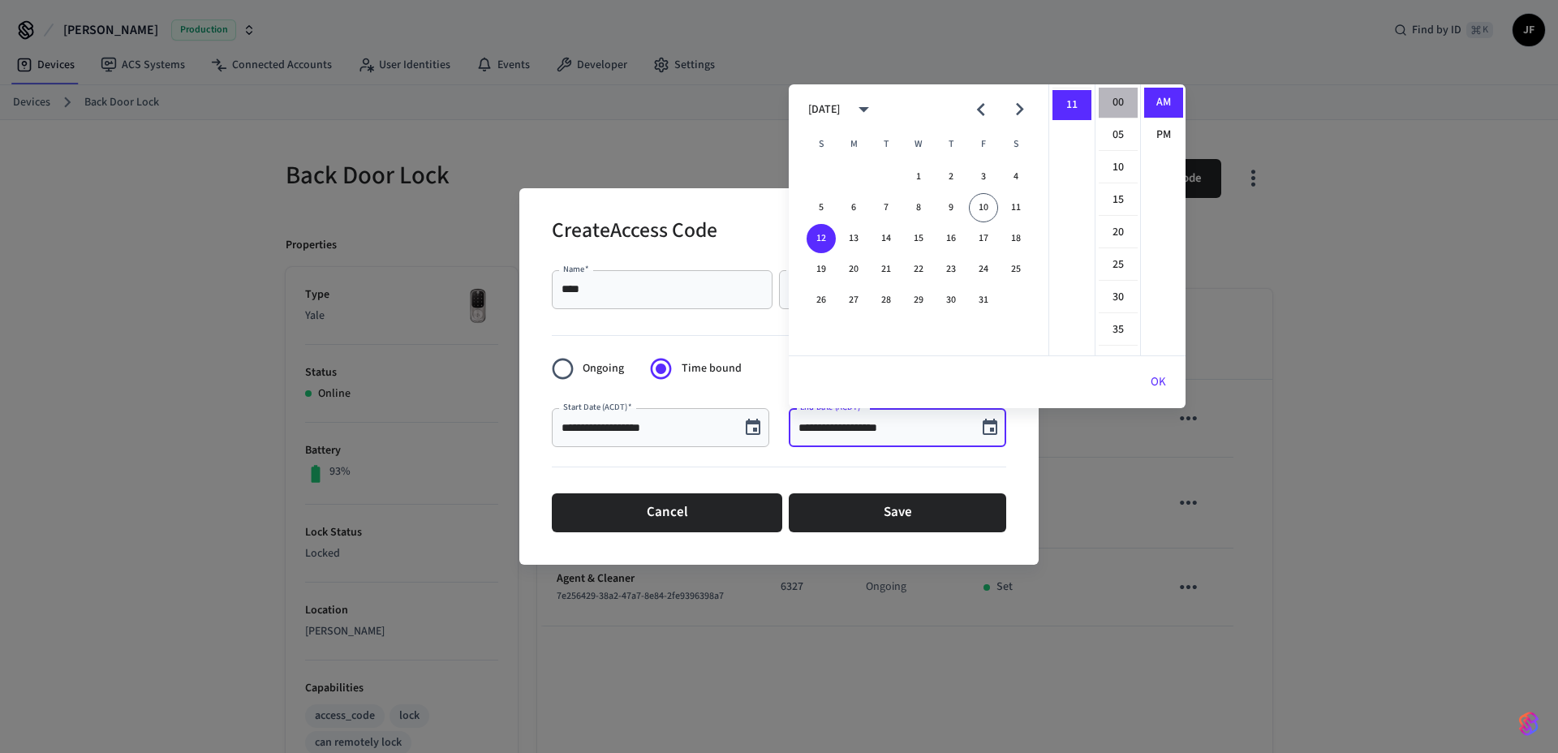
type input "**********"
click at [1159, 374] on button "OK" at bounding box center [1158, 382] width 54 height 39
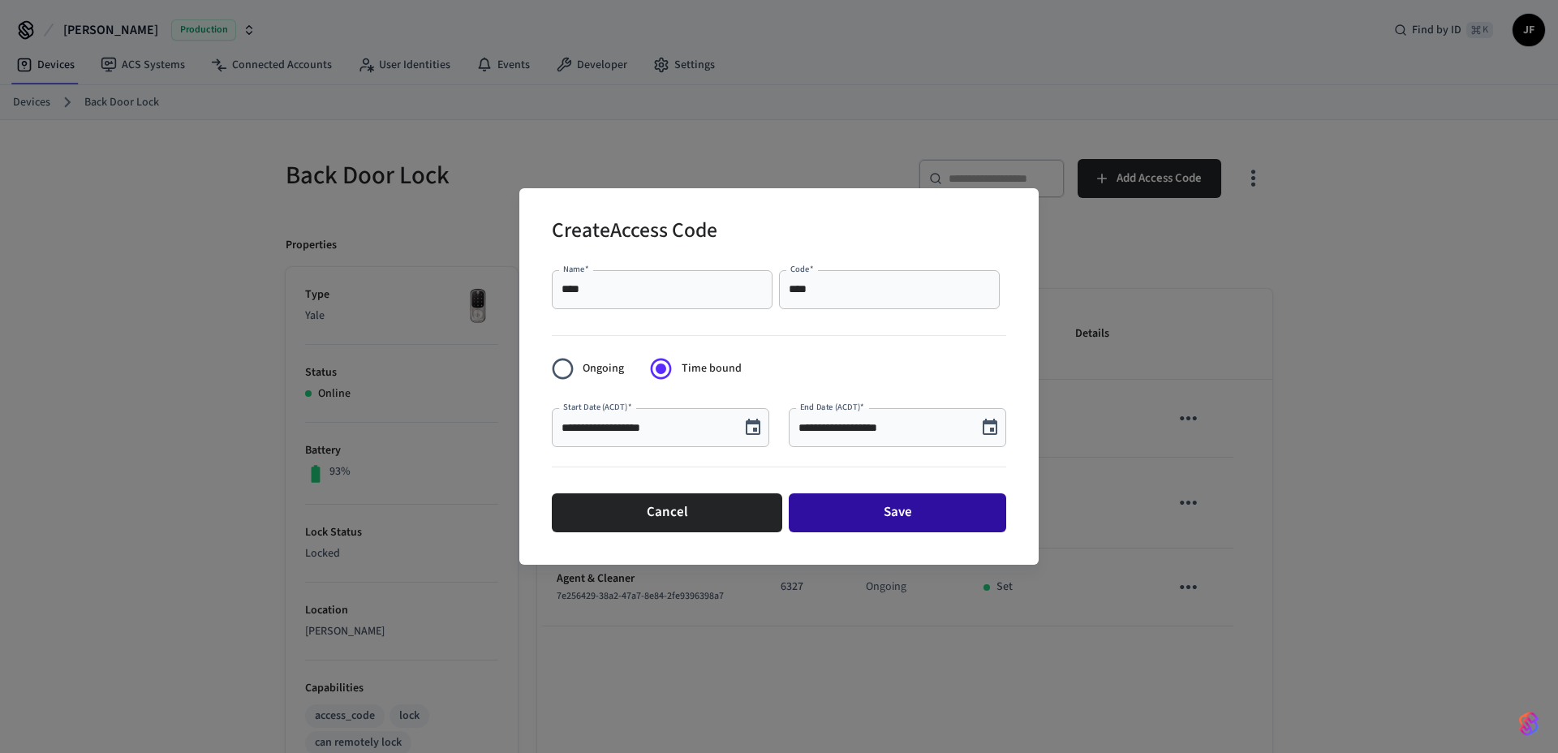
click at [910, 516] on button "Save" at bounding box center [897, 512] width 217 height 39
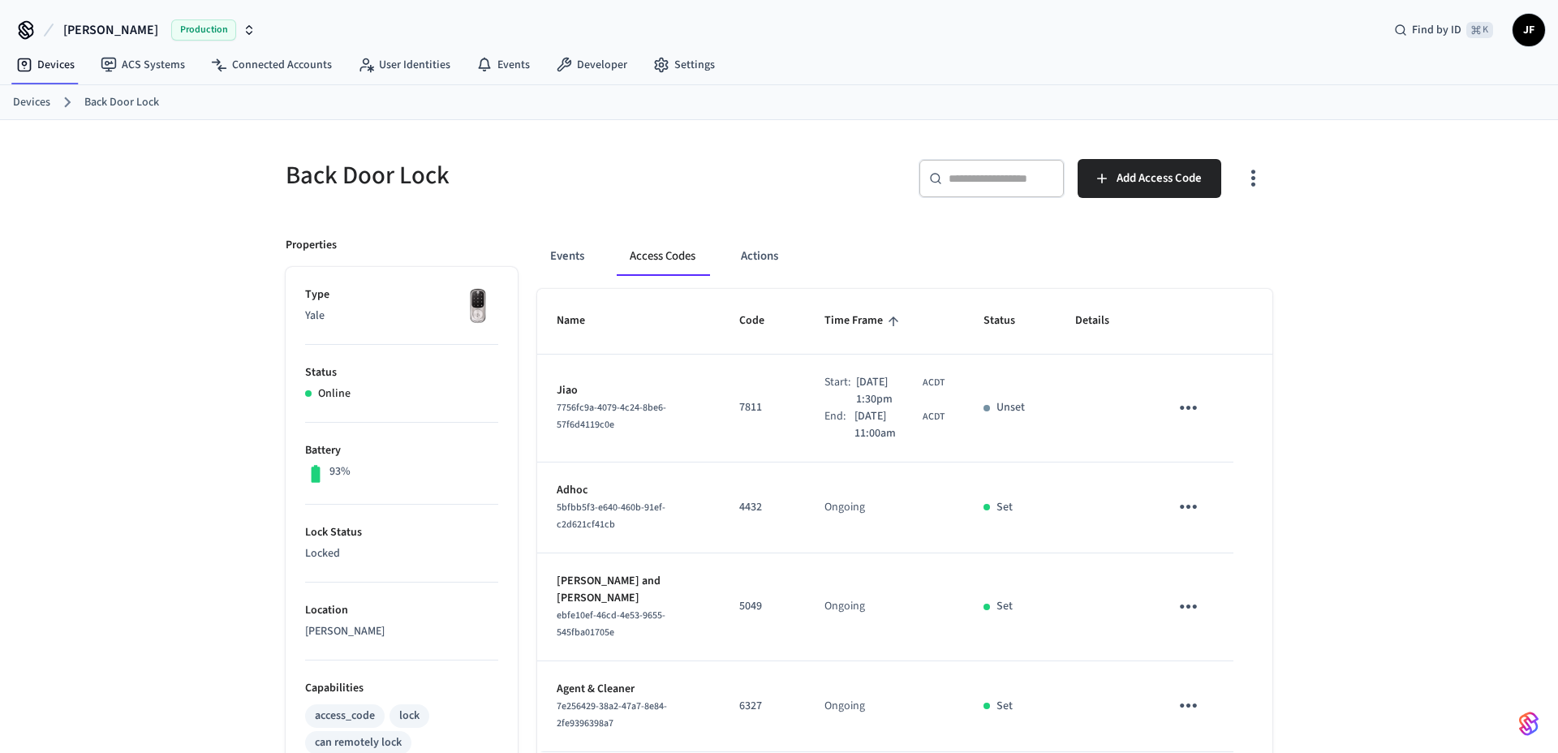
click at [41, 106] on link "Devices" at bounding box center [31, 102] width 37 height 17
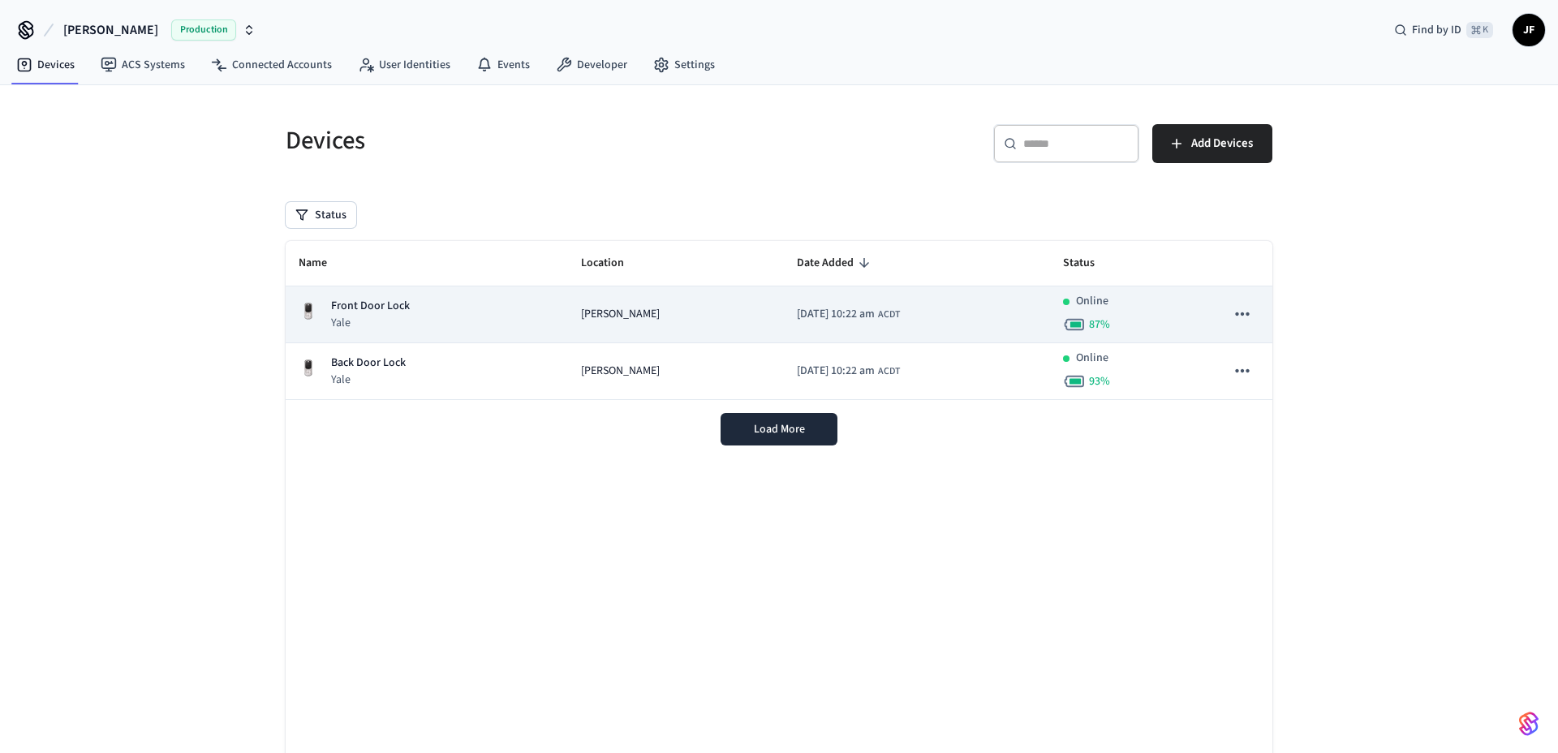
click at [374, 316] on p "Yale" at bounding box center [370, 323] width 79 height 16
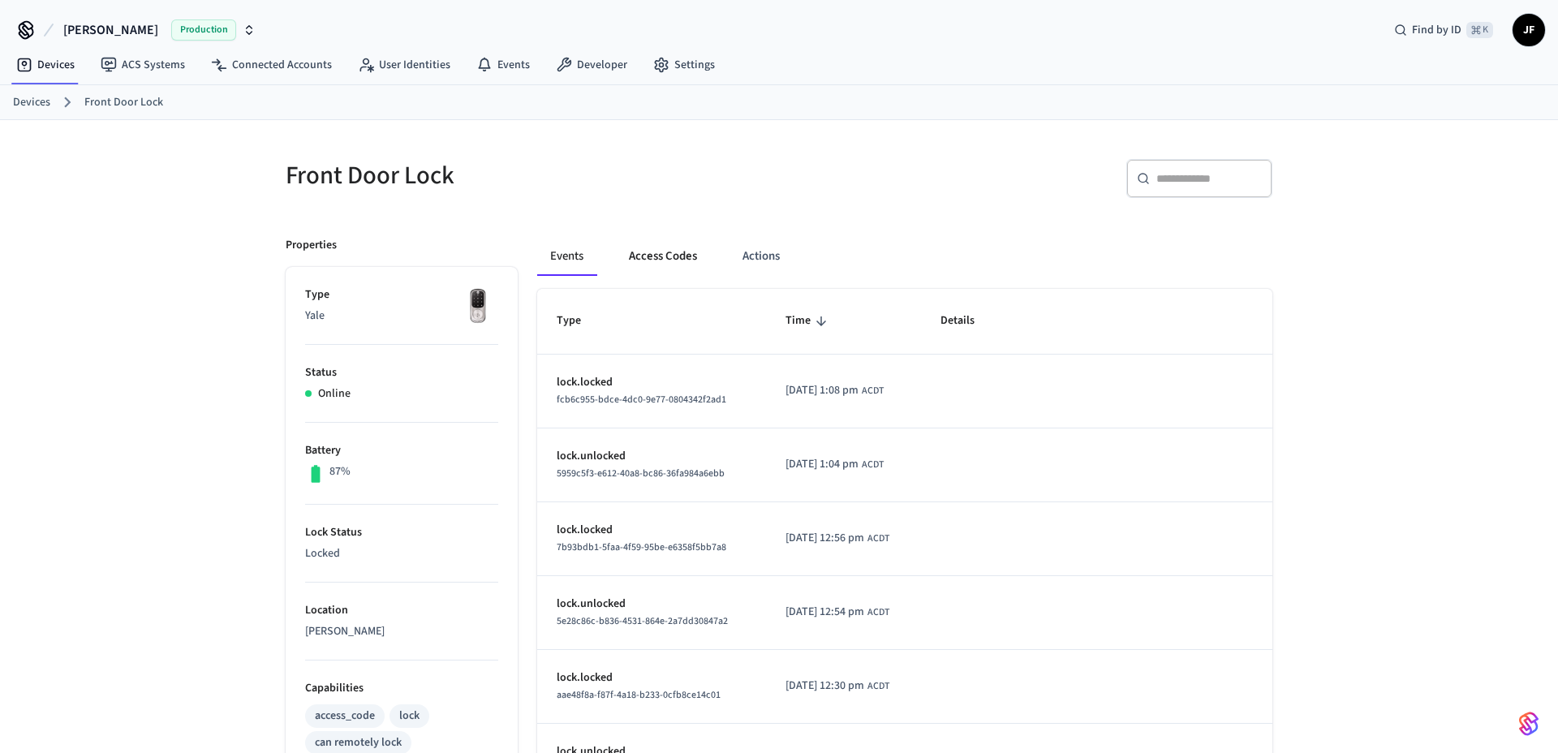
click at [664, 260] on button "Access Codes" at bounding box center [663, 256] width 94 height 39
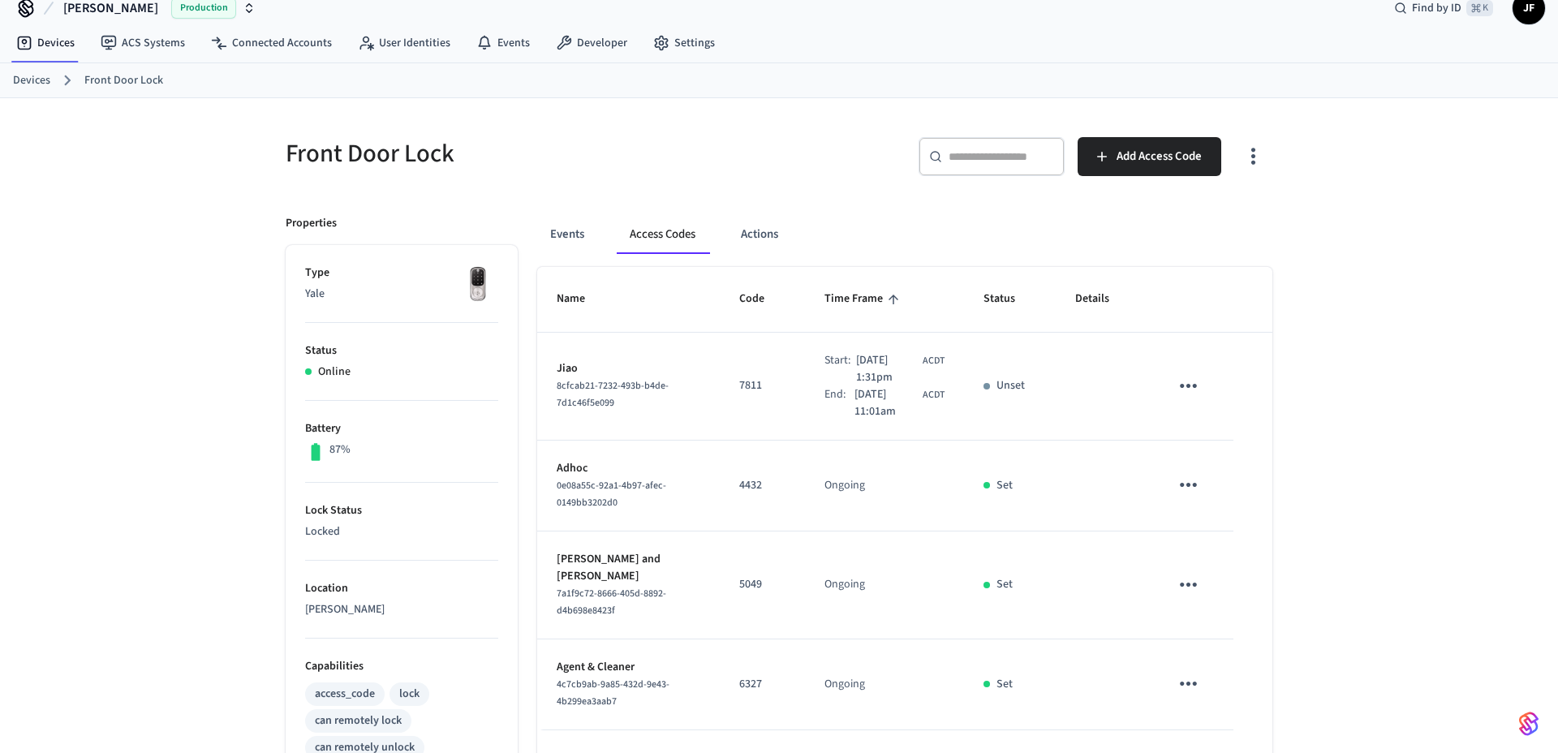
scroll to position [23, 0]
click at [102, 81] on link "Front Door Lock" at bounding box center [123, 79] width 79 height 17
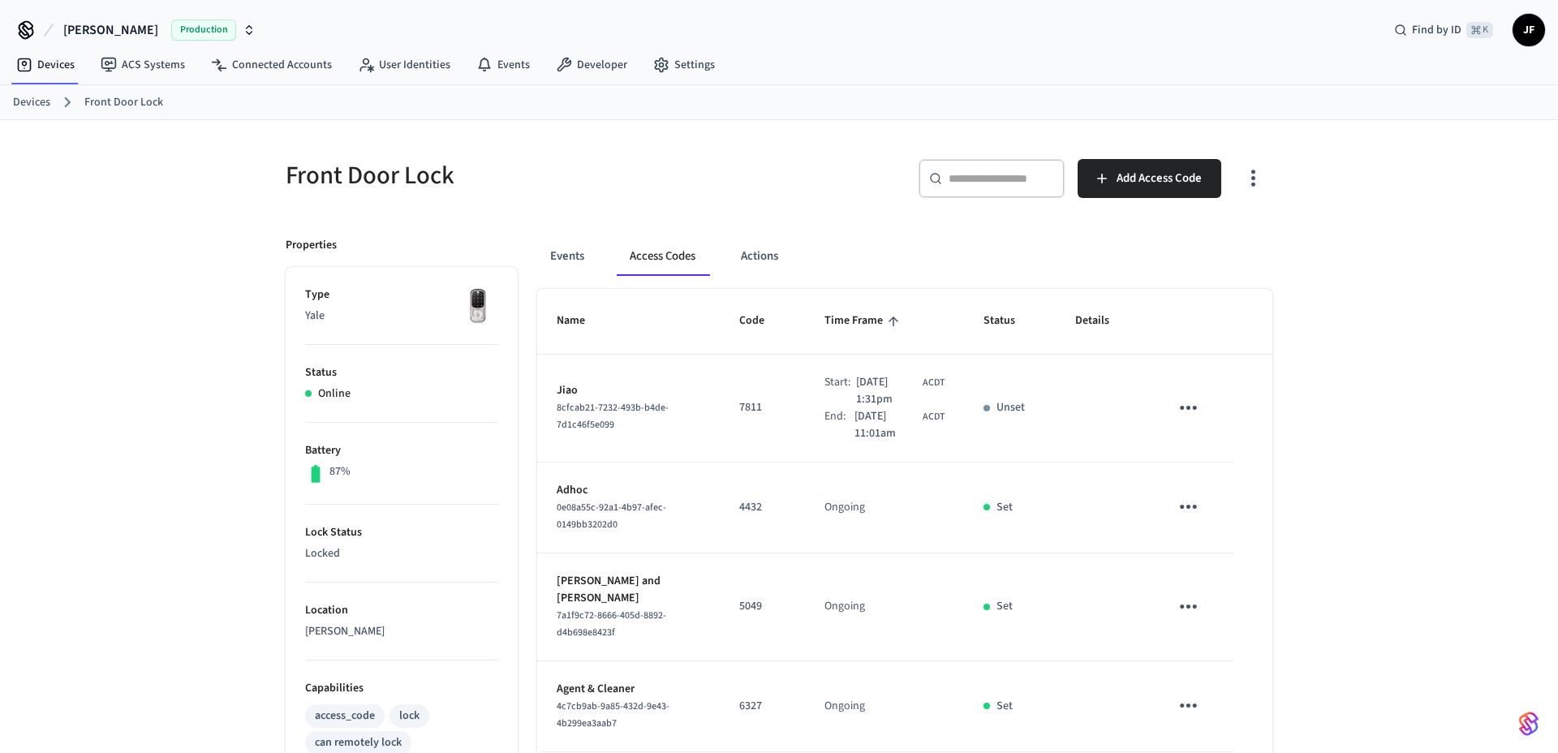
click at [142, 100] on link "Front Door Lock" at bounding box center [123, 102] width 79 height 17
click at [48, 101] on link "Devices" at bounding box center [31, 102] width 37 height 17
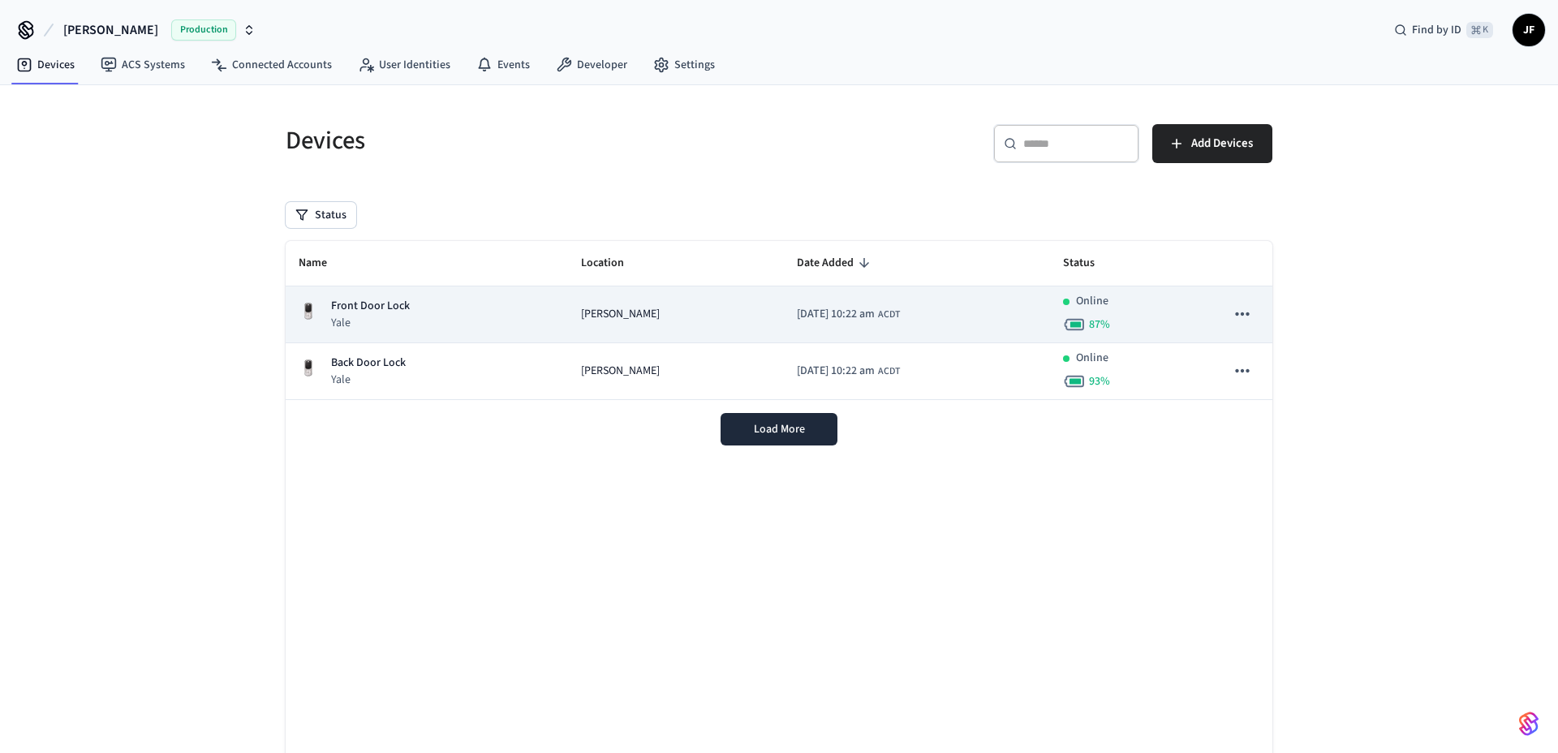
click at [402, 310] on p "Front Door Lock" at bounding box center [370, 306] width 79 height 17
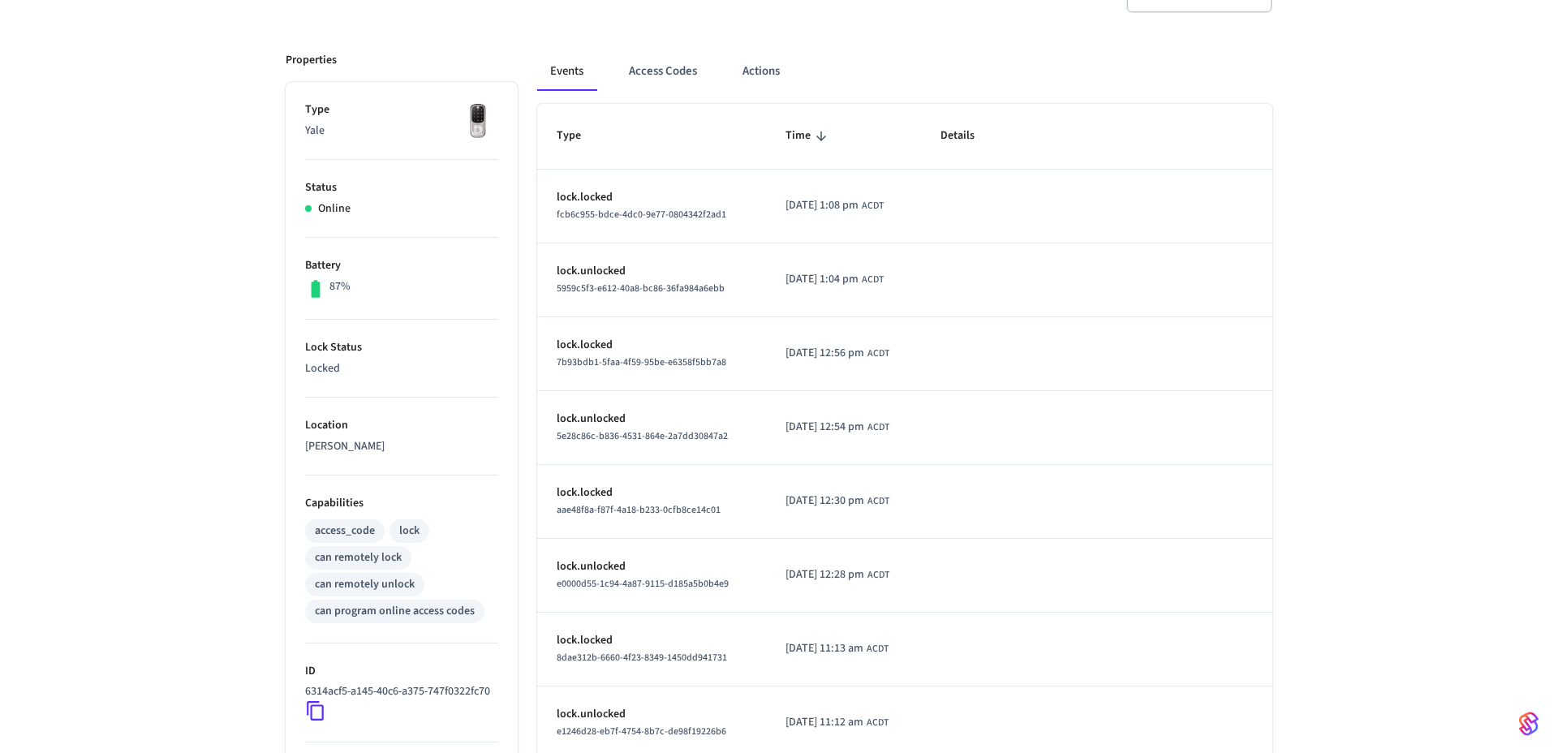
scroll to position [184, 0]
